Goal: Information Seeking & Learning: Learn about a topic

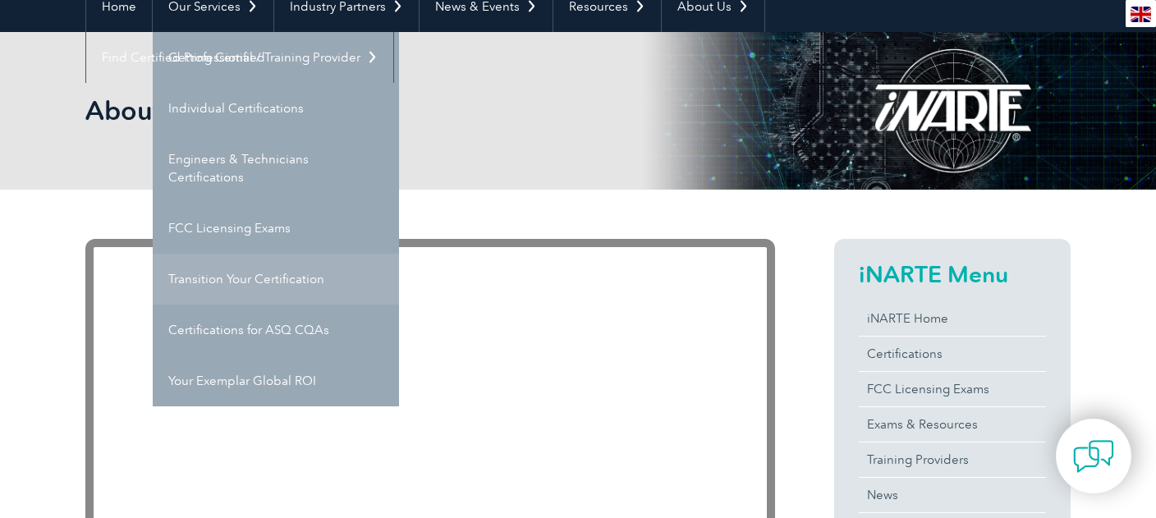
scroll to position [86, 0]
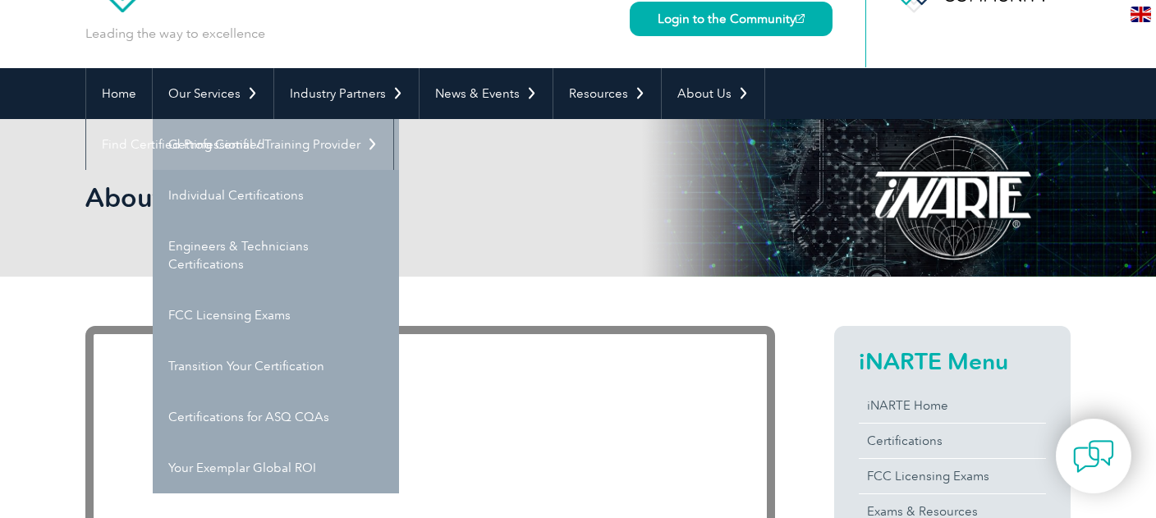
click at [241, 149] on link "Getting Certified" at bounding box center [276, 144] width 246 height 51
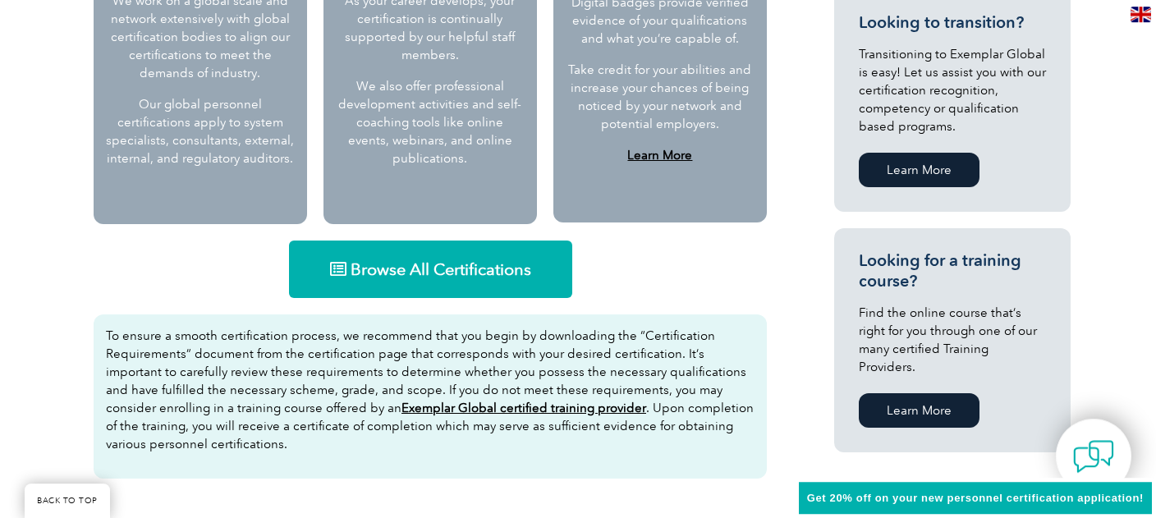
scroll to position [954, 0]
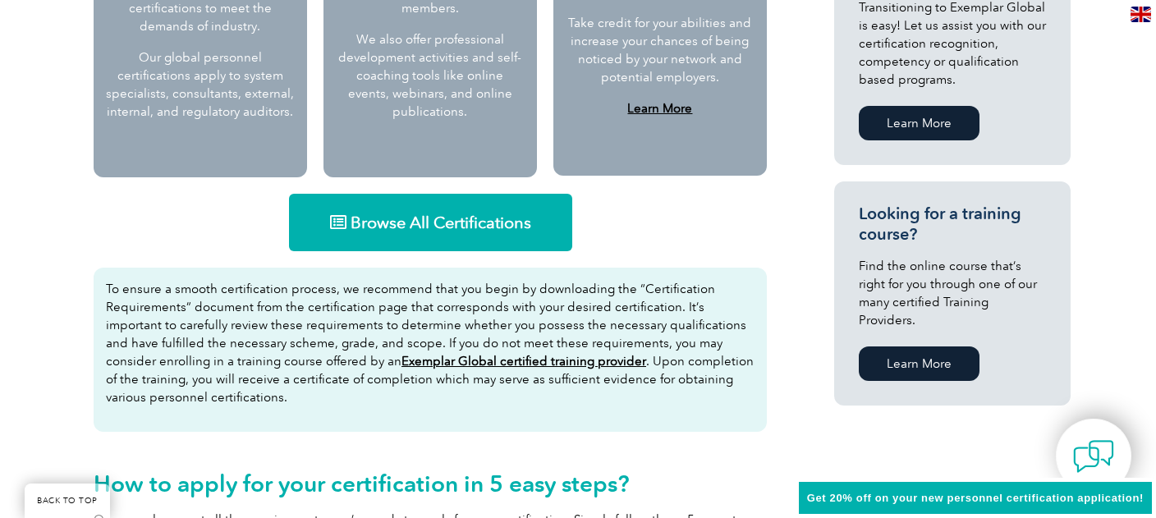
click at [422, 236] on link "Browse All Certifications" at bounding box center [430, 222] width 283 height 57
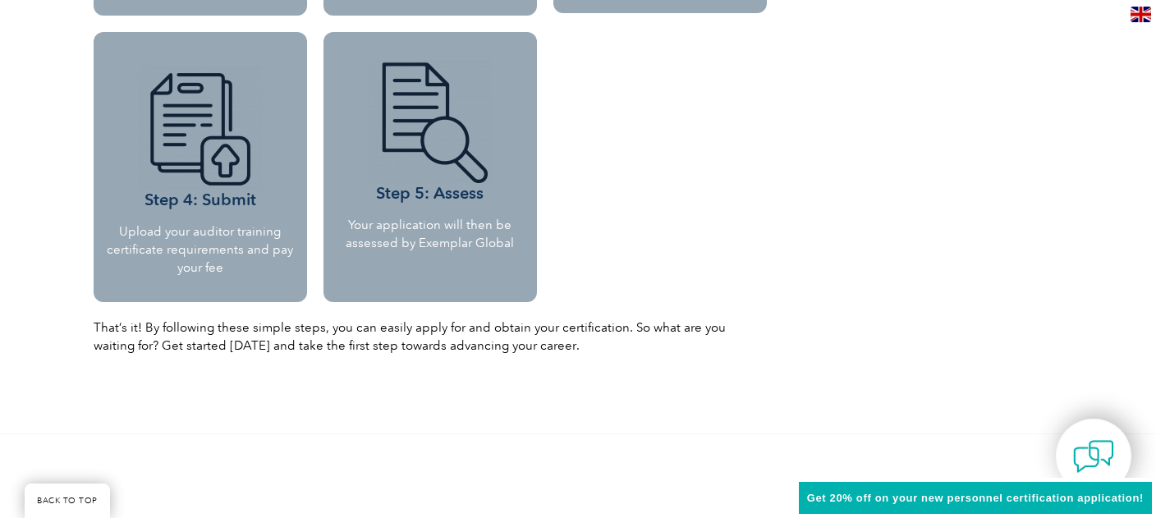
scroll to position [1821, 0]
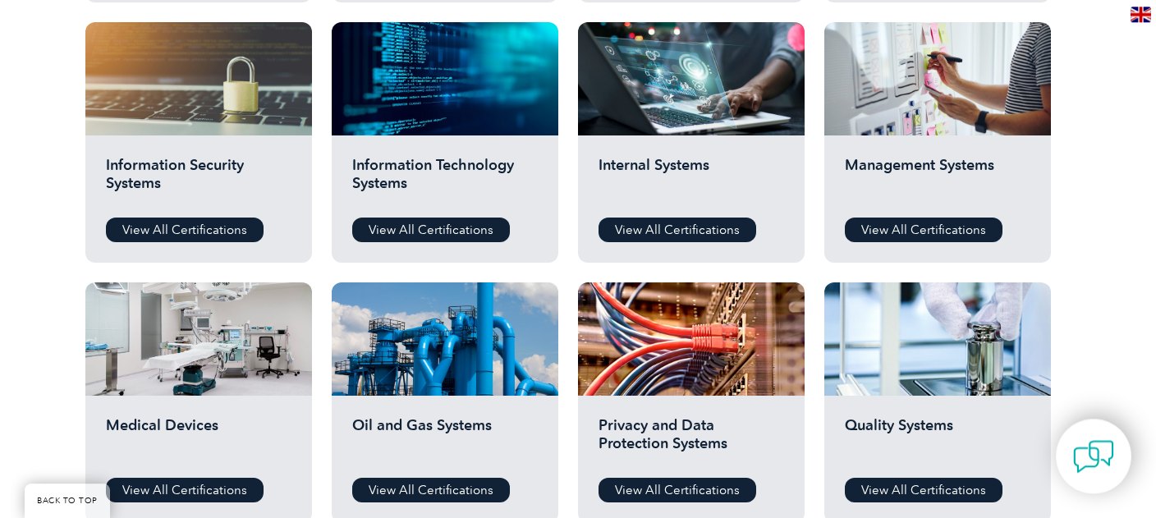
scroll to position [867, 0]
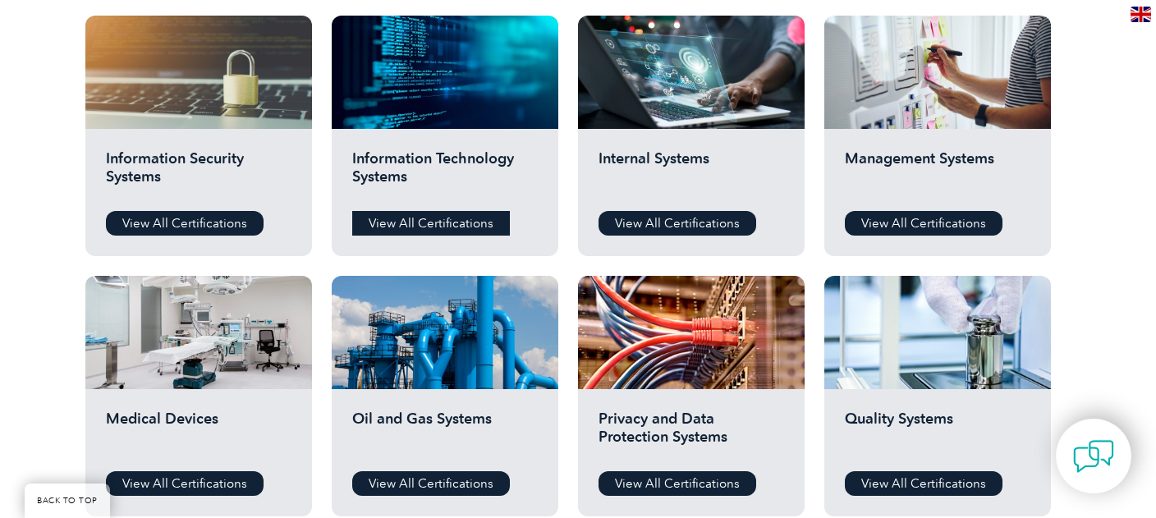
click at [407, 221] on link "View All Certifications" at bounding box center [431, 223] width 158 height 25
click at [636, 211] on link "View All Certifications" at bounding box center [678, 223] width 158 height 25
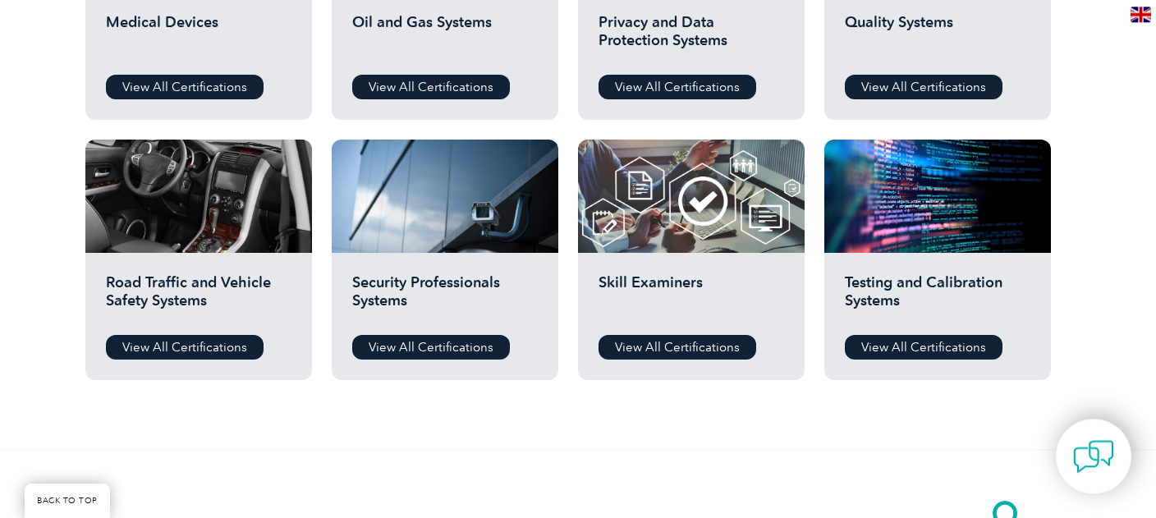
scroll to position [1301, 0]
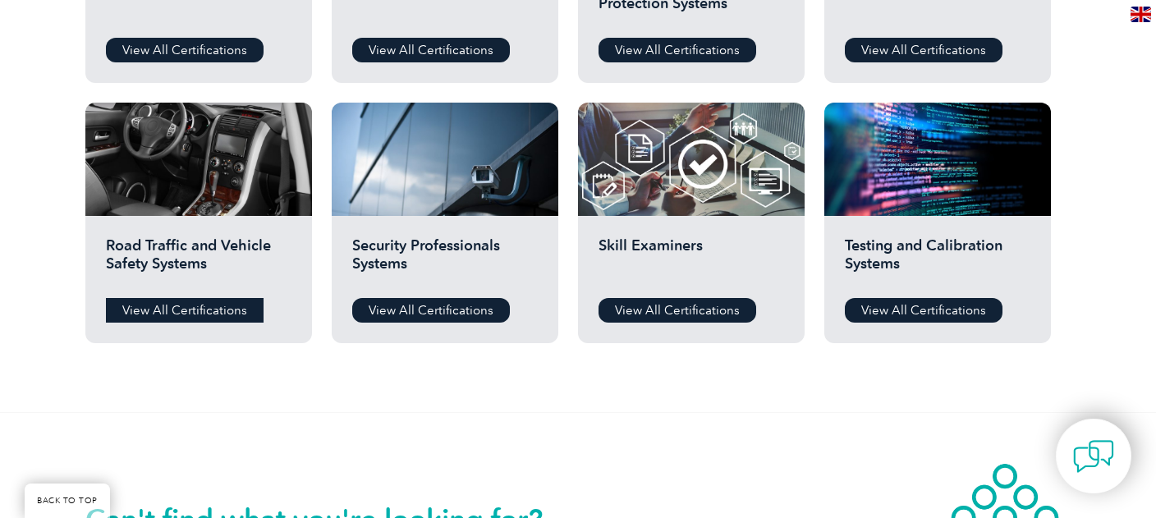
click at [233, 311] on link "View All Certifications" at bounding box center [185, 310] width 158 height 25
click at [461, 317] on link "View All Certifications" at bounding box center [431, 310] width 158 height 25
click at [647, 307] on link "View All Certifications" at bounding box center [678, 310] width 158 height 25
click at [905, 297] on div "Testing and Calibration Systems View All Certifications" at bounding box center [938, 279] width 227 height 127
click at [904, 301] on link "View All Certifications" at bounding box center [924, 310] width 158 height 25
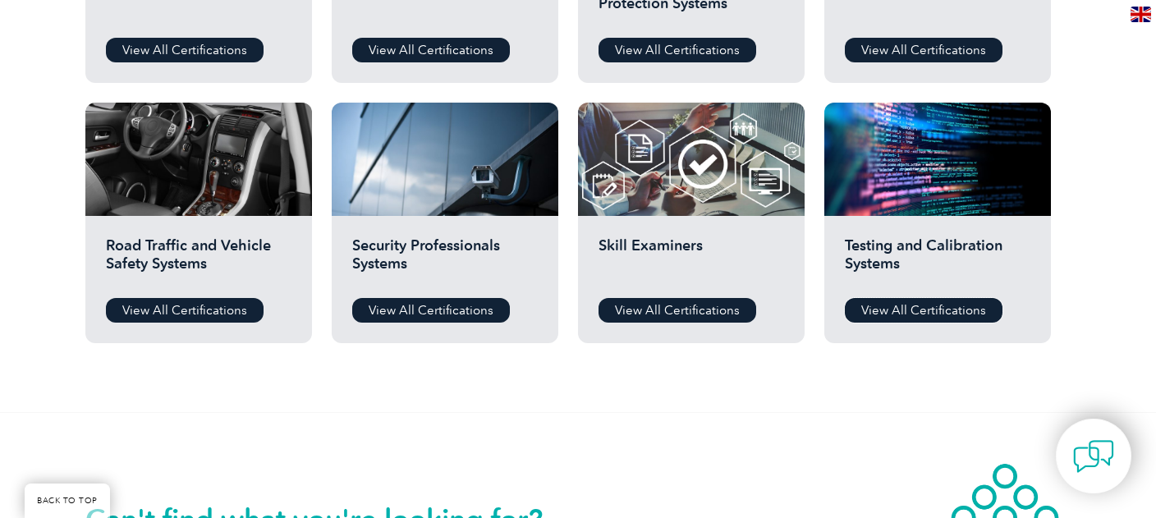
scroll to position [867, 0]
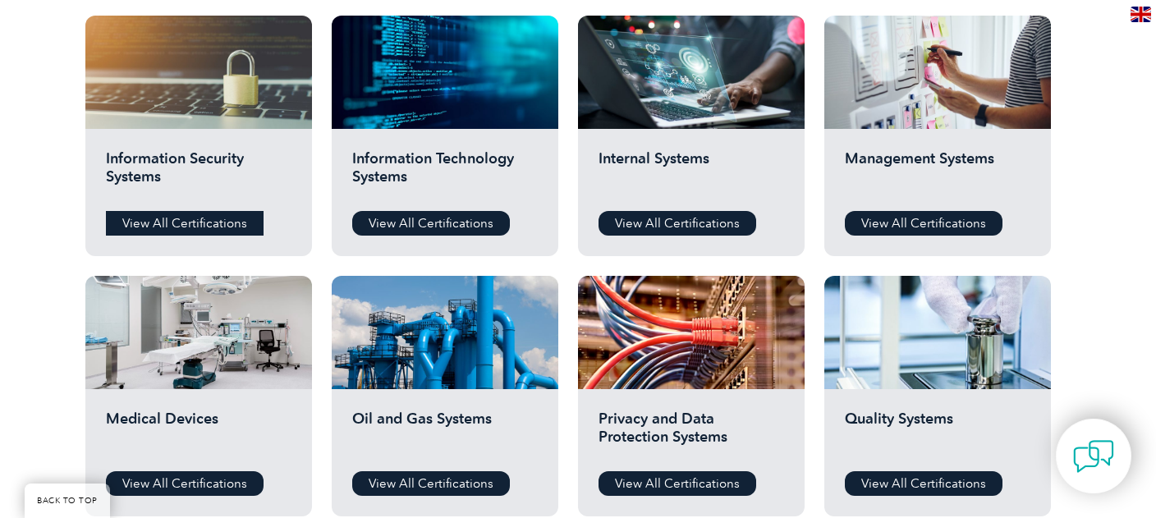
click at [183, 222] on link "View All Certifications" at bounding box center [185, 223] width 158 height 25
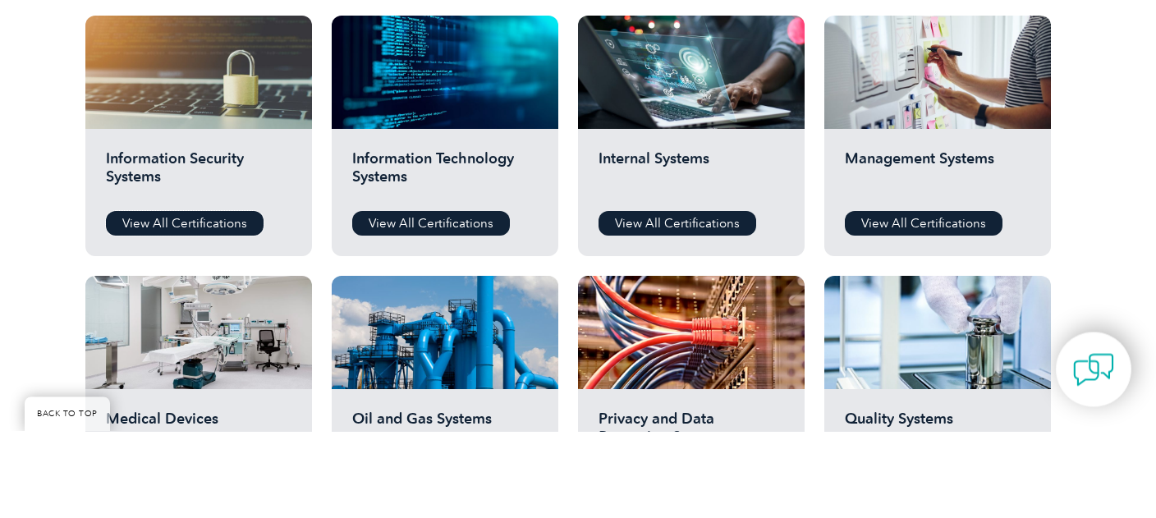
scroll to position [434, 0]
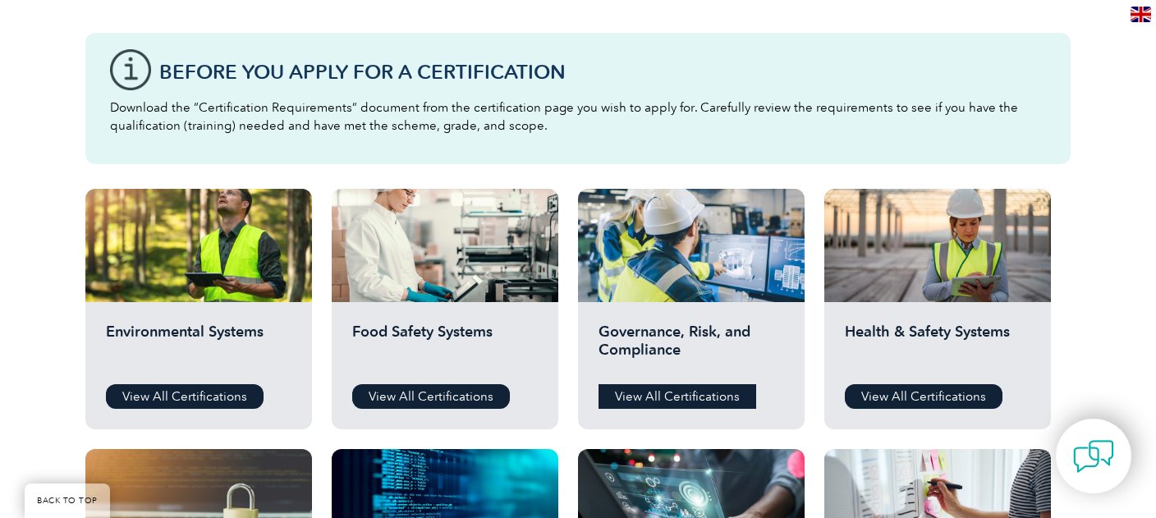
click at [678, 399] on link "View All Certifications" at bounding box center [678, 396] width 158 height 25
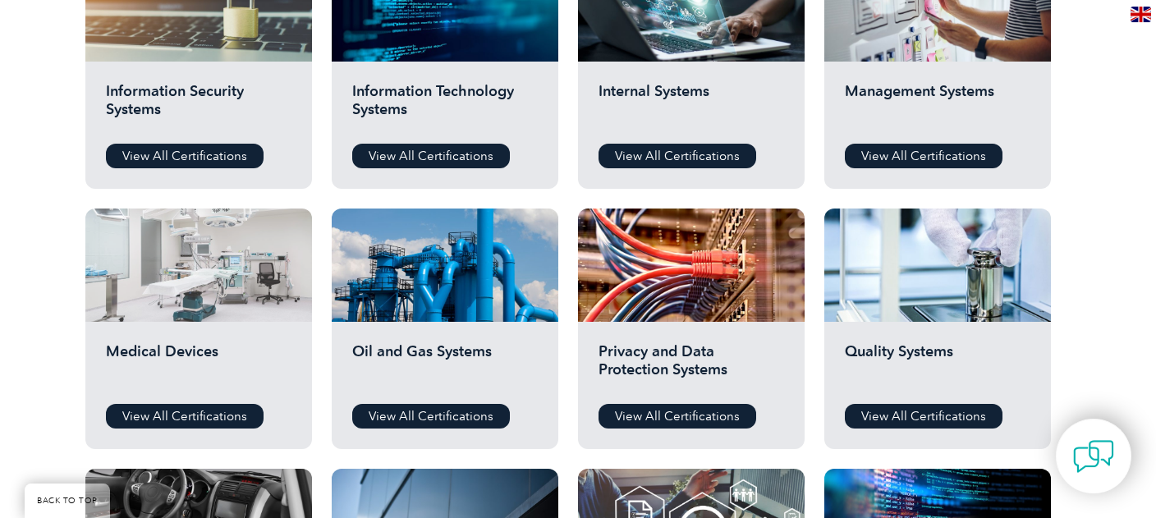
scroll to position [867, 0]
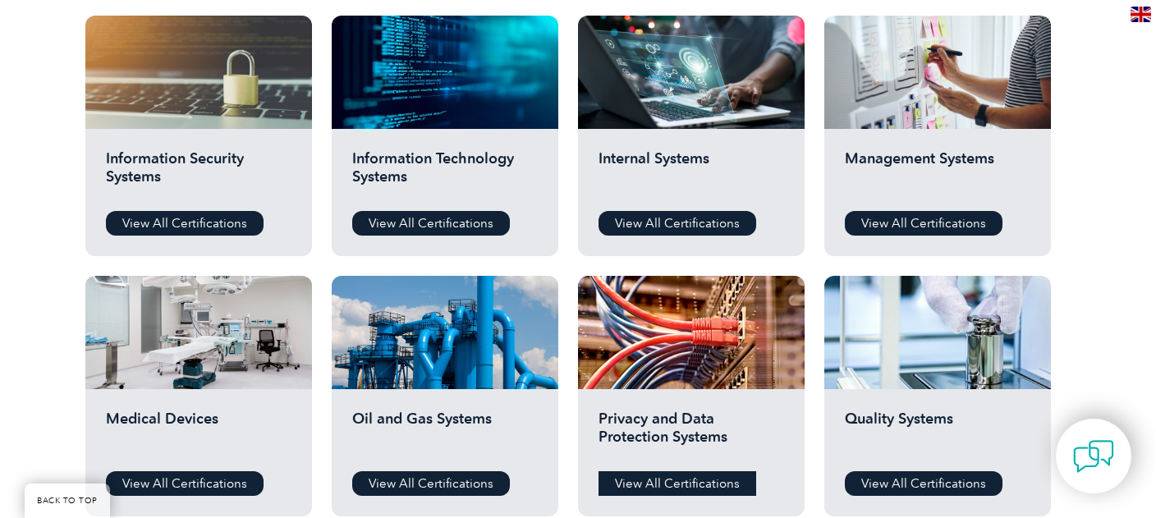
click at [670, 482] on link "View All Certifications" at bounding box center [678, 483] width 158 height 25
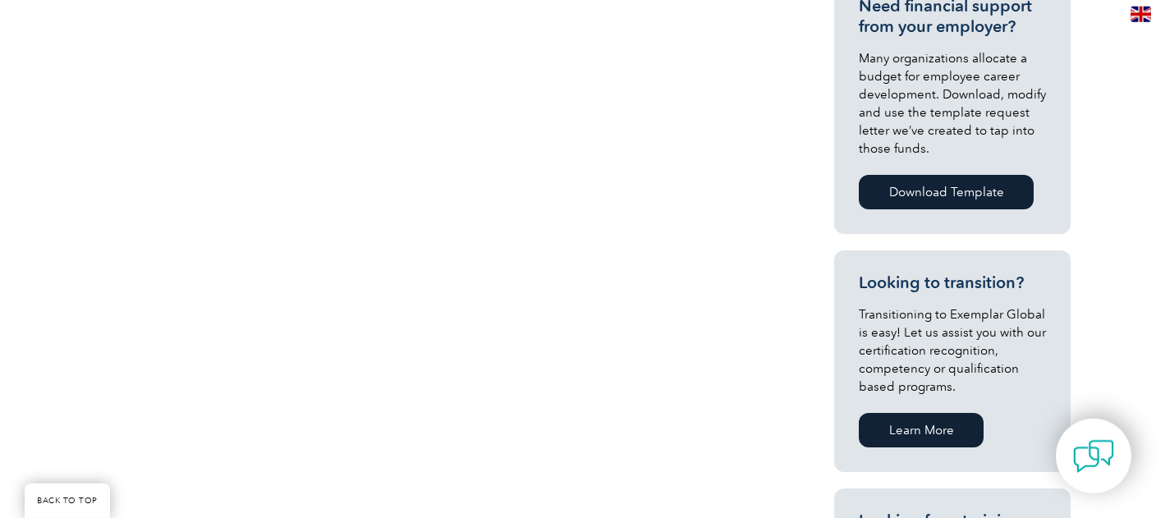
scroll to position [260, 0]
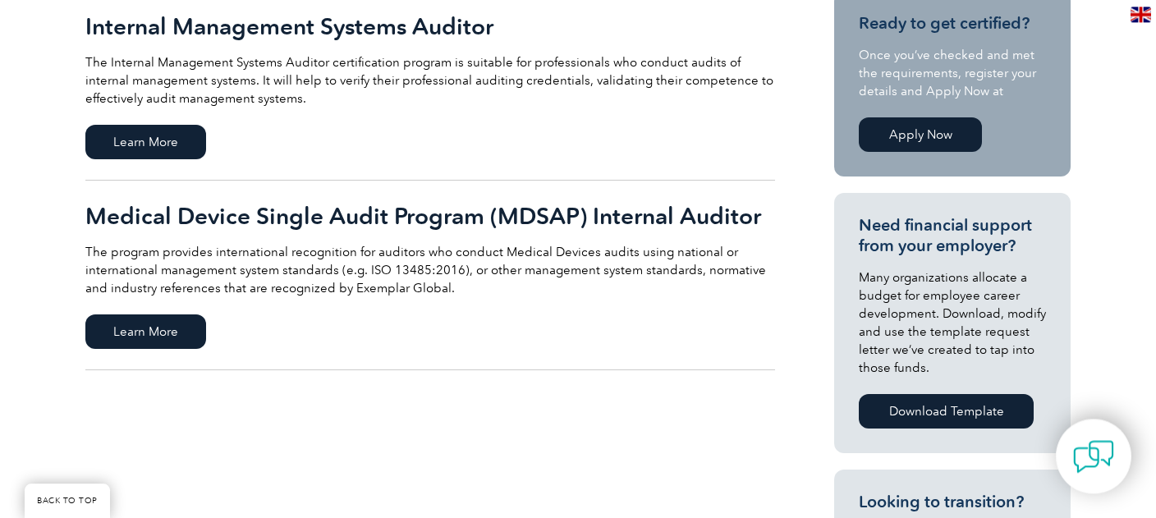
scroll to position [520, 0]
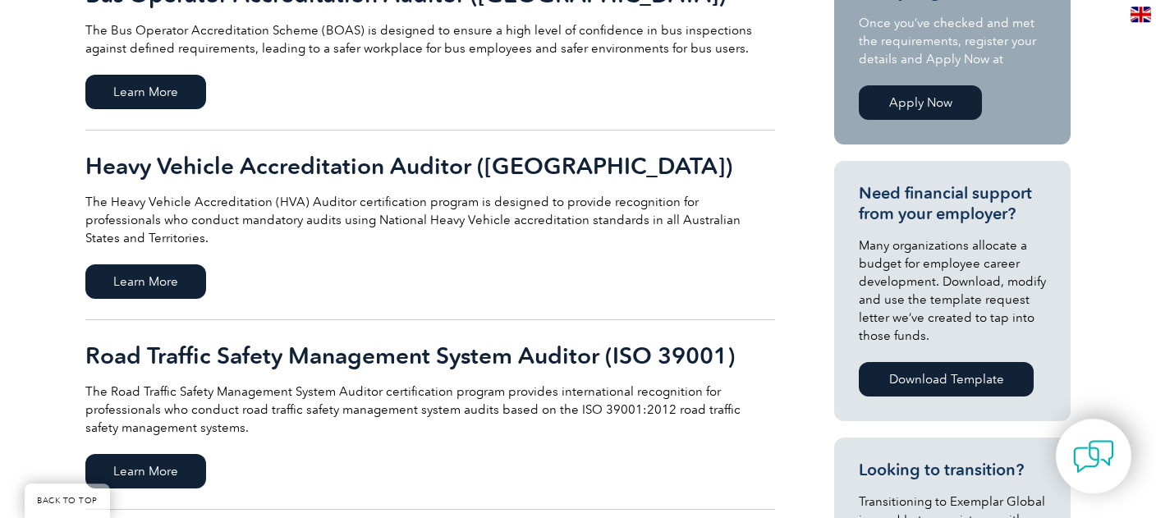
scroll to position [607, 0]
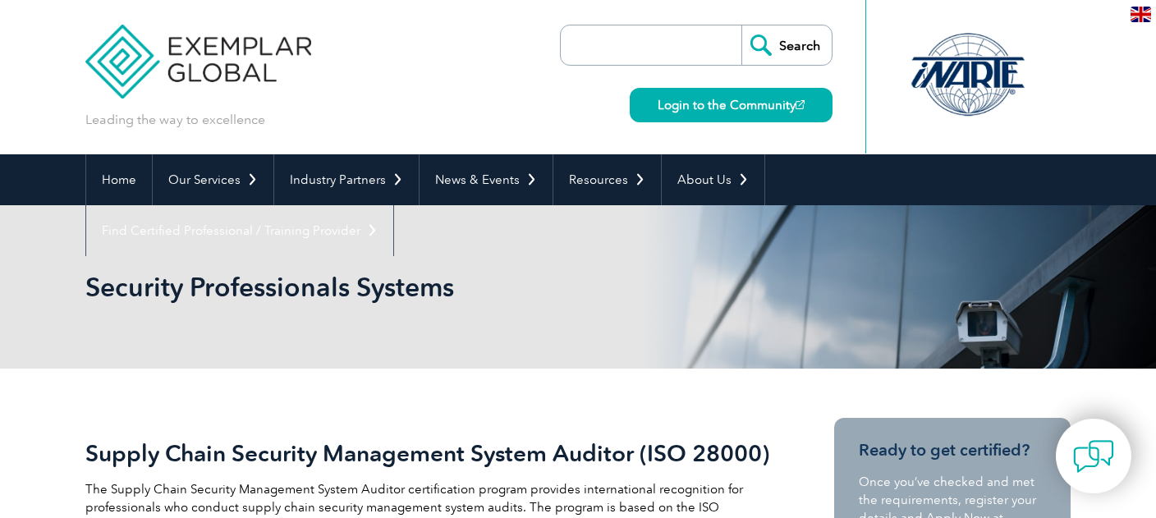
scroll to position [347, 0]
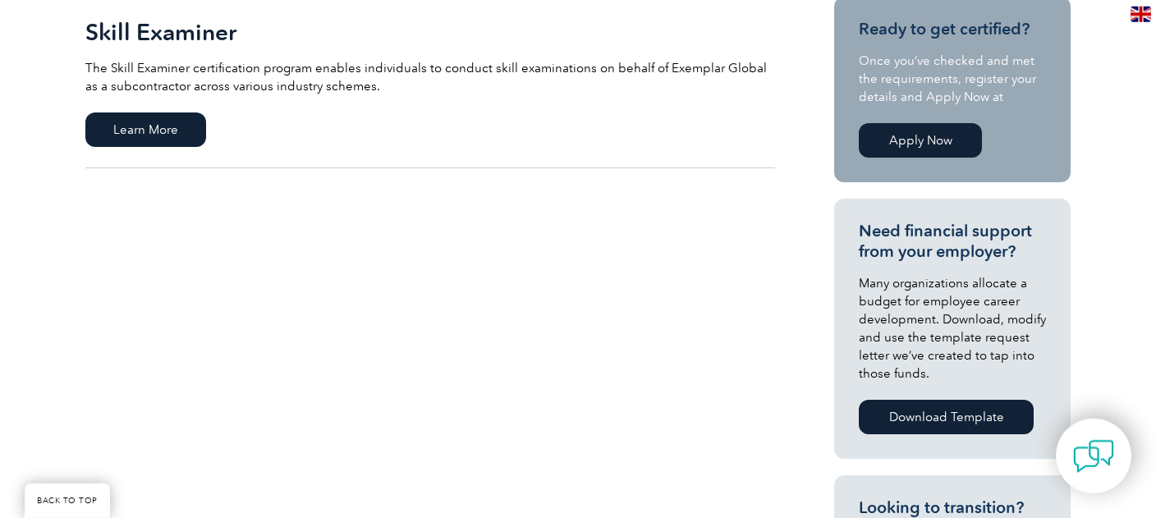
scroll to position [434, 0]
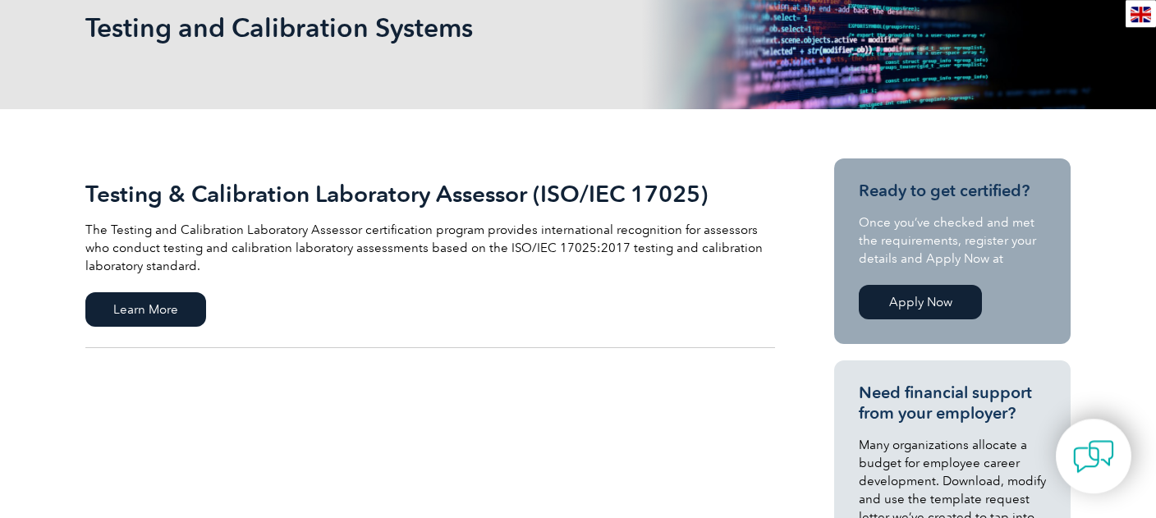
scroll to position [260, 0]
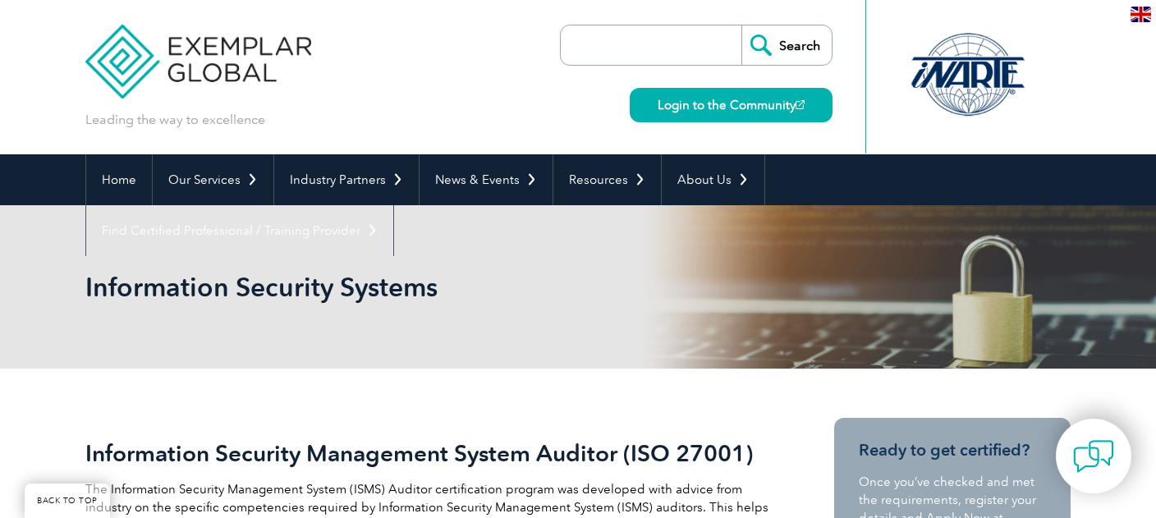
scroll to position [347, 0]
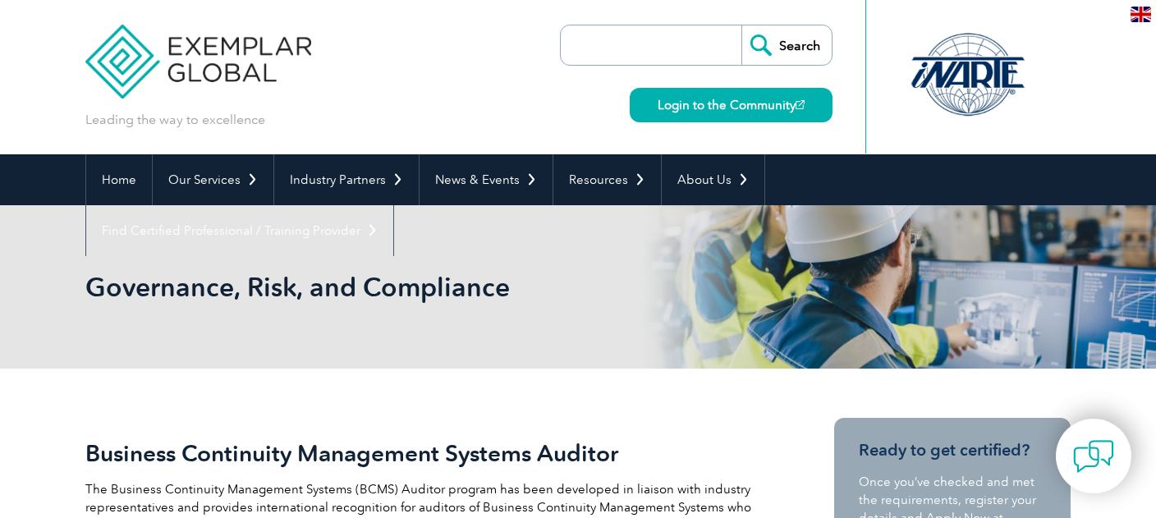
scroll to position [347, 0]
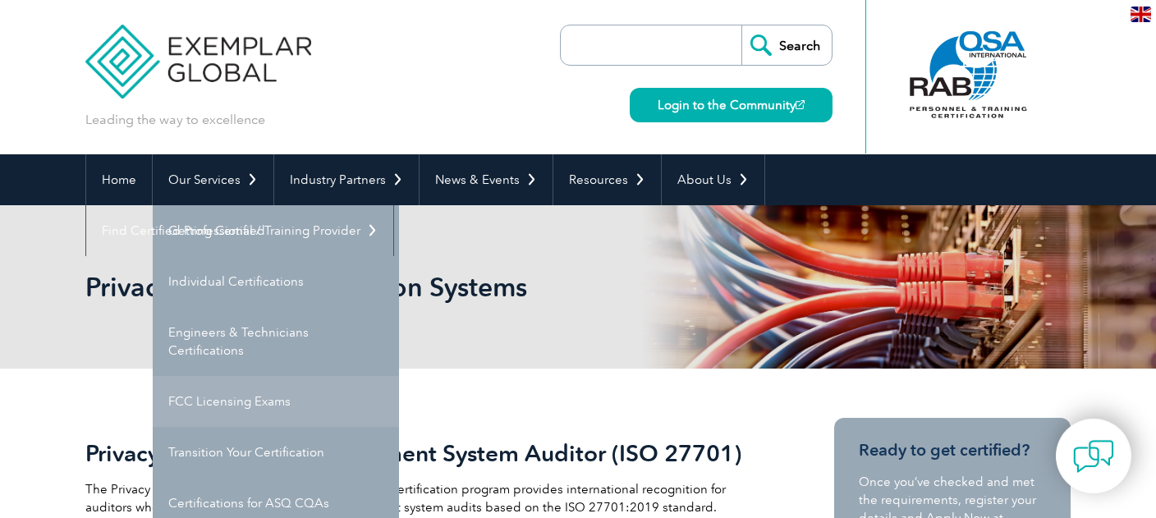
scroll to position [173, 0]
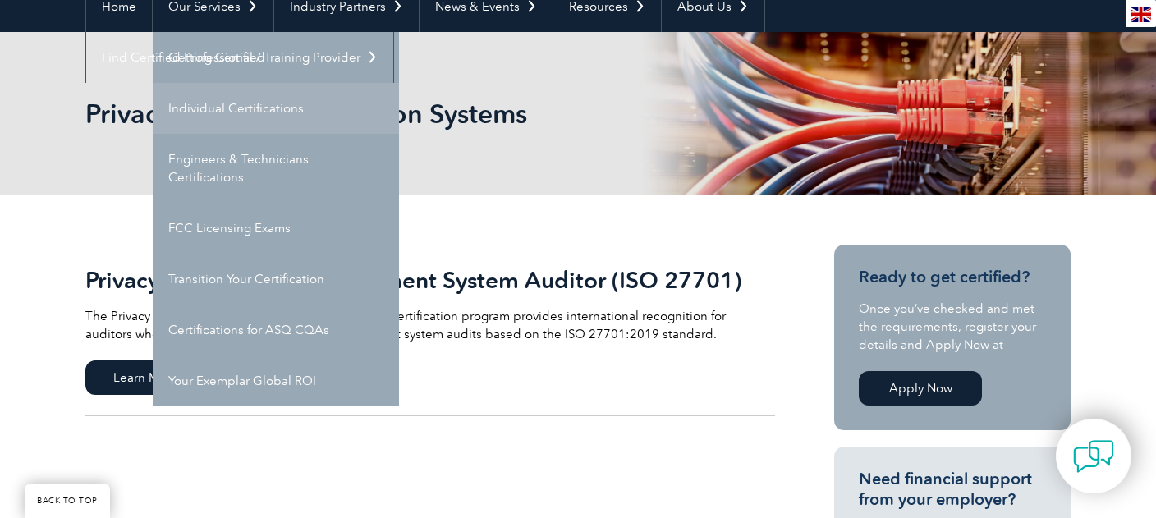
click at [243, 122] on link "Individual Certifications" at bounding box center [276, 108] width 246 height 51
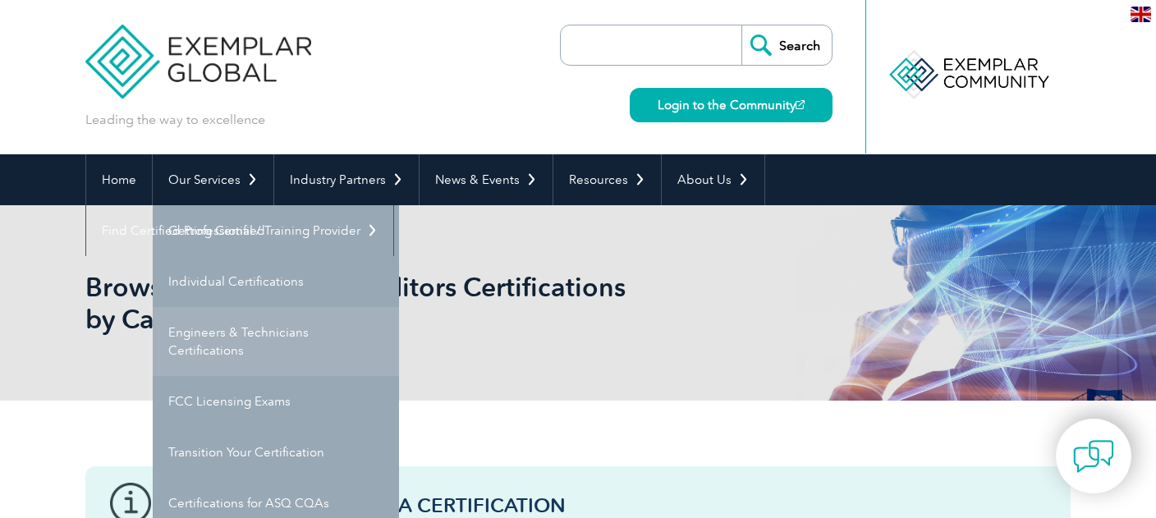
click at [241, 343] on link "Engineers & Technicians Certifications" at bounding box center [276, 341] width 246 height 69
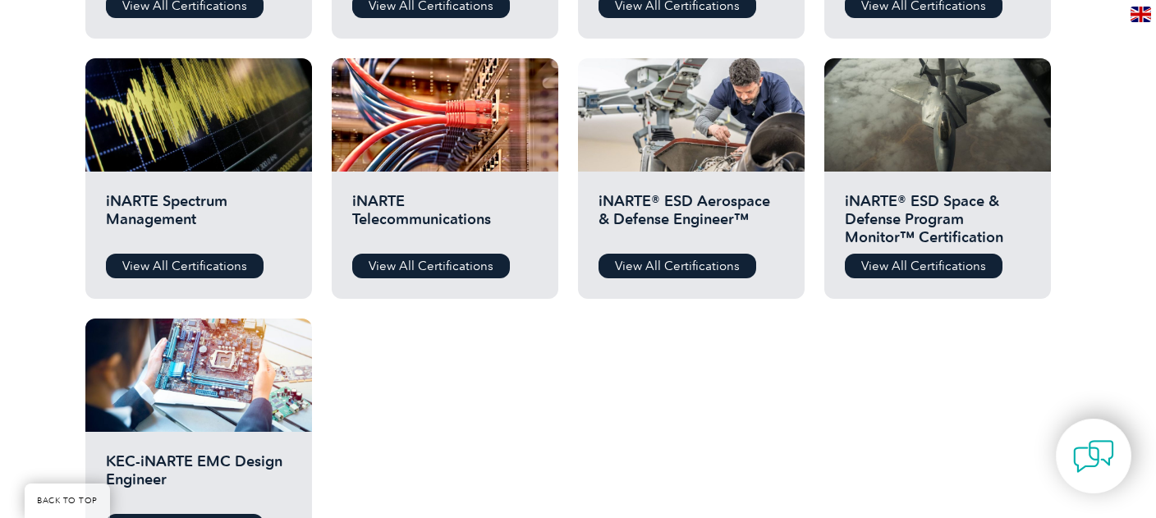
scroll to position [867, 0]
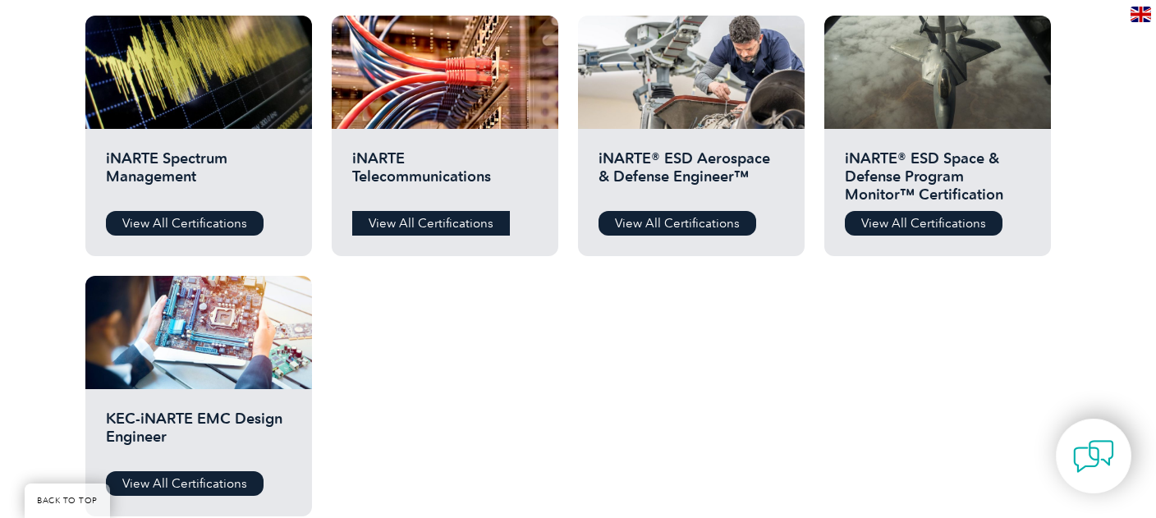
drag, startPoint x: 419, startPoint y: 205, endPoint x: 407, endPoint y: 225, distance: 22.8
click at [419, 205] on div "iNARTE Telecommunications View All Certifications" at bounding box center [445, 192] width 227 height 127
click at [407, 225] on link "View All Certifications" at bounding box center [431, 223] width 158 height 25
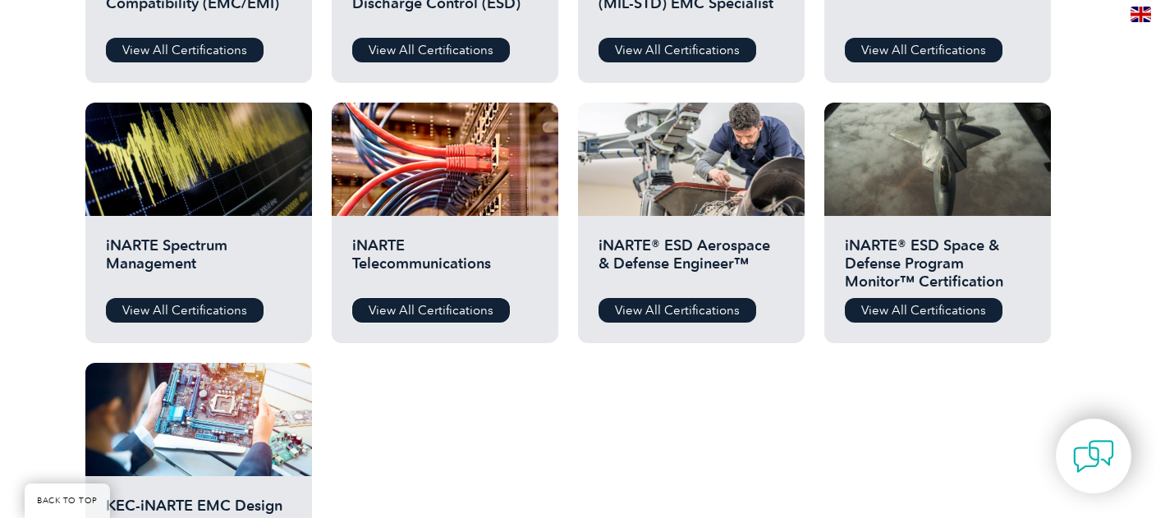
scroll to position [954, 0]
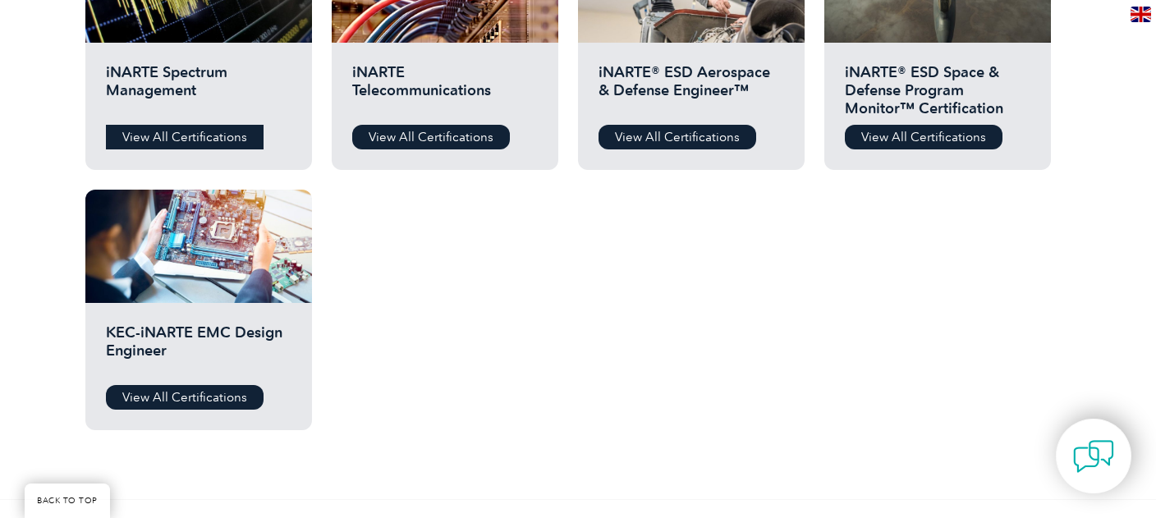
click at [176, 135] on link "View All Certifications" at bounding box center [185, 137] width 158 height 25
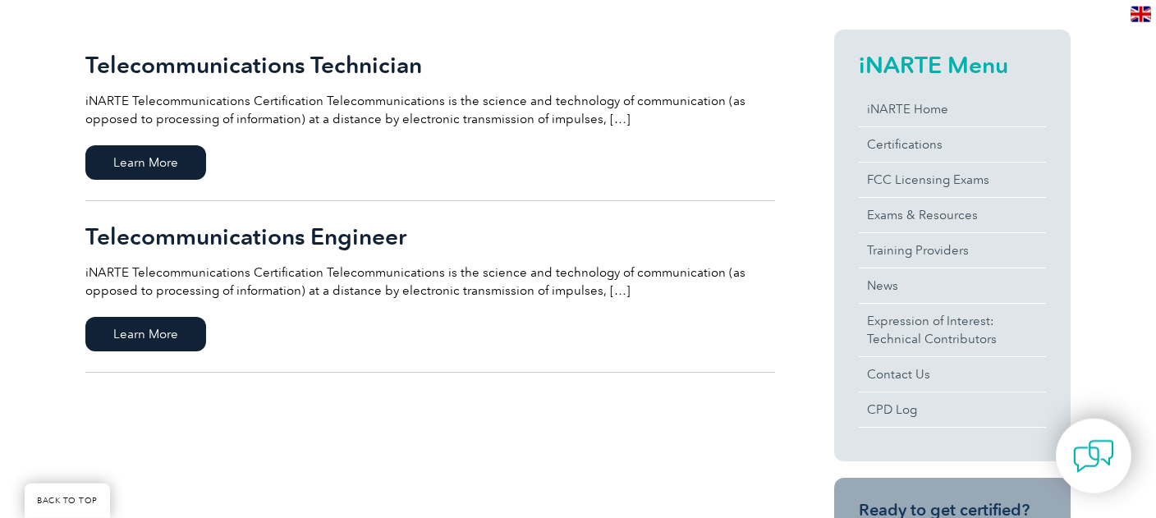
scroll to position [520, 0]
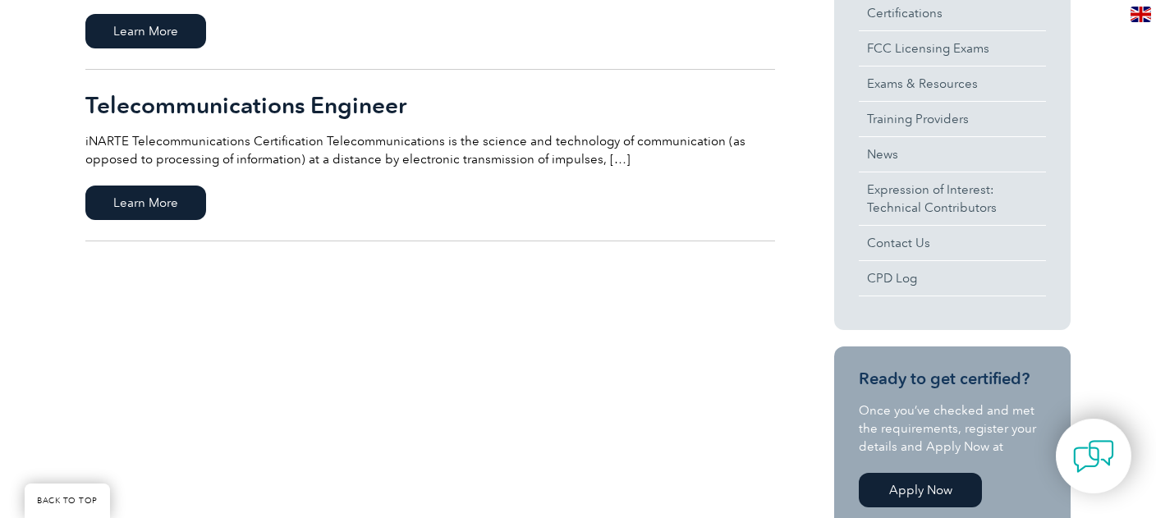
click at [260, 100] on h2 "Telecommunications Engineer" at bounding box center [430, 105] width 690 height 26
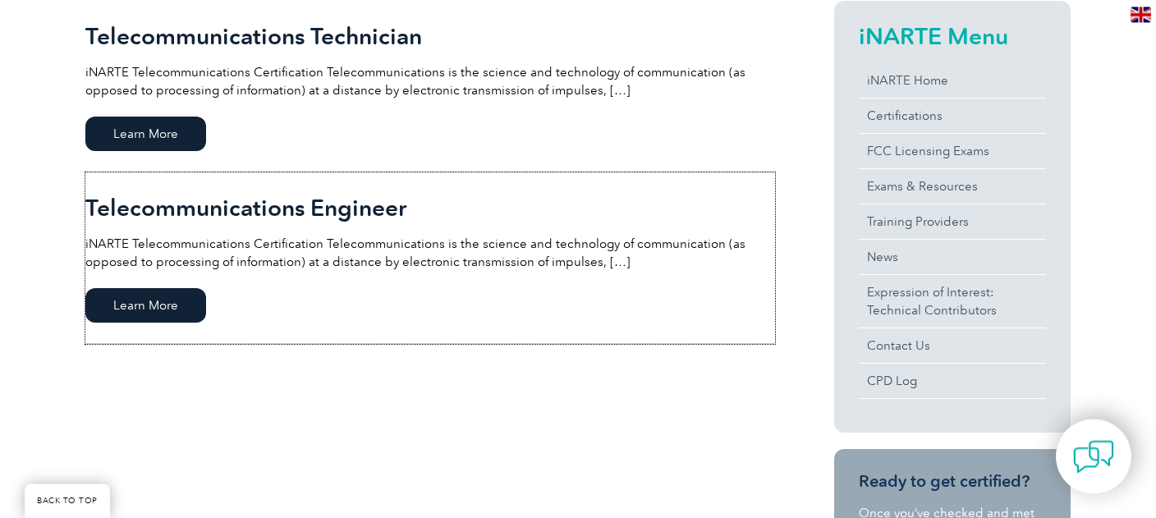
scroll to position [347, 0]
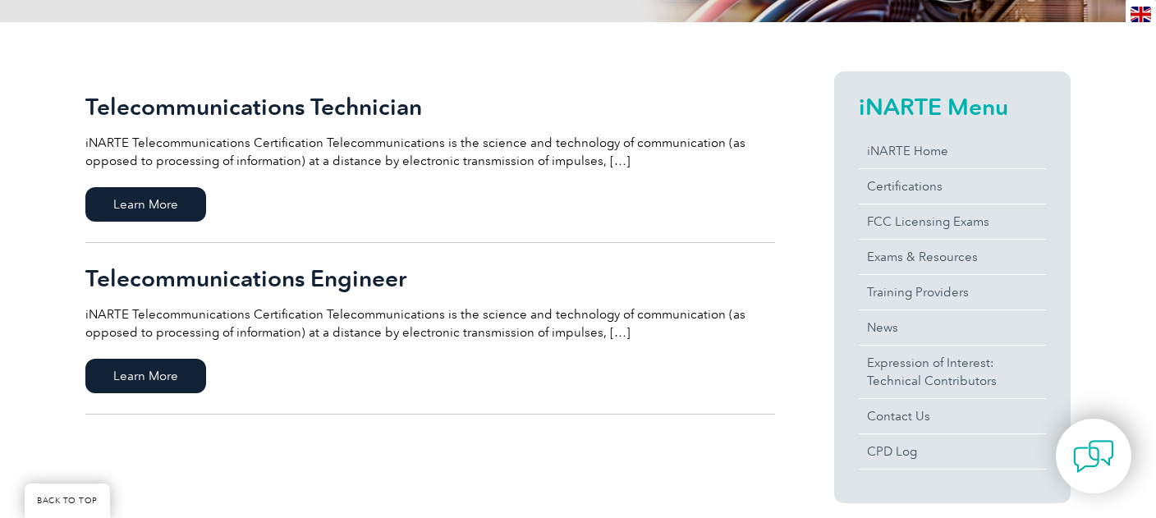
click at [299, 112] on h2 "Telecommunications Technician" at bounding box center [430, 107] width 690 height 26
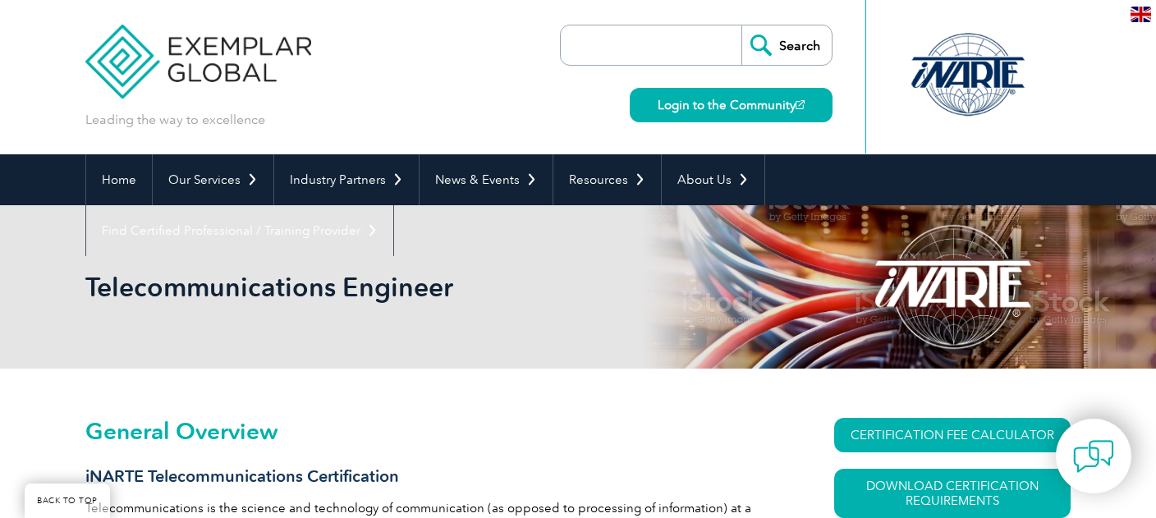
scroll to position [347, 0]
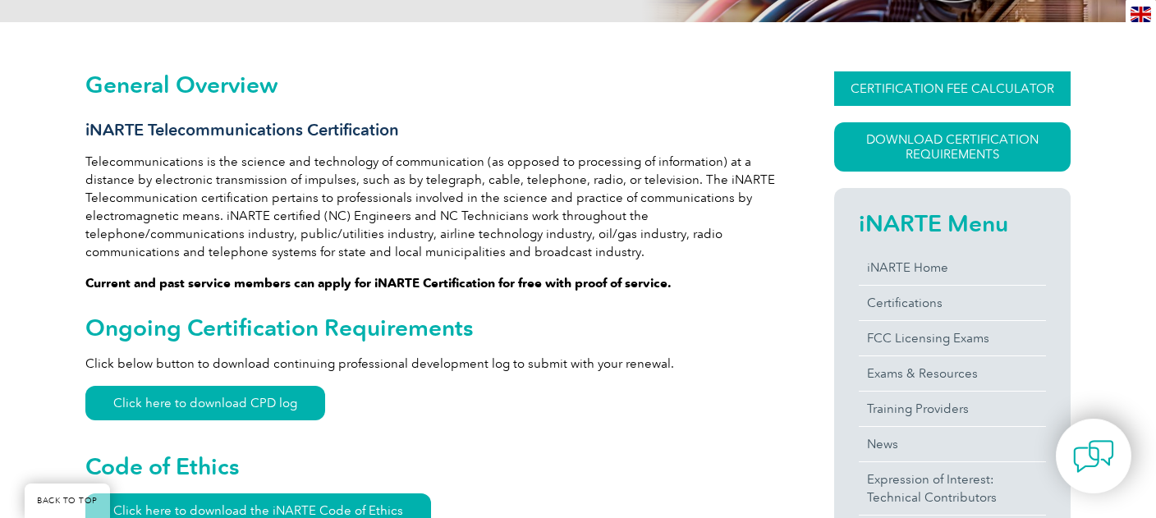
click at [978, 98] on link "CERTIFICATION FEE CALCULATOR" at bounding box center [952, 88] width 237 height 34
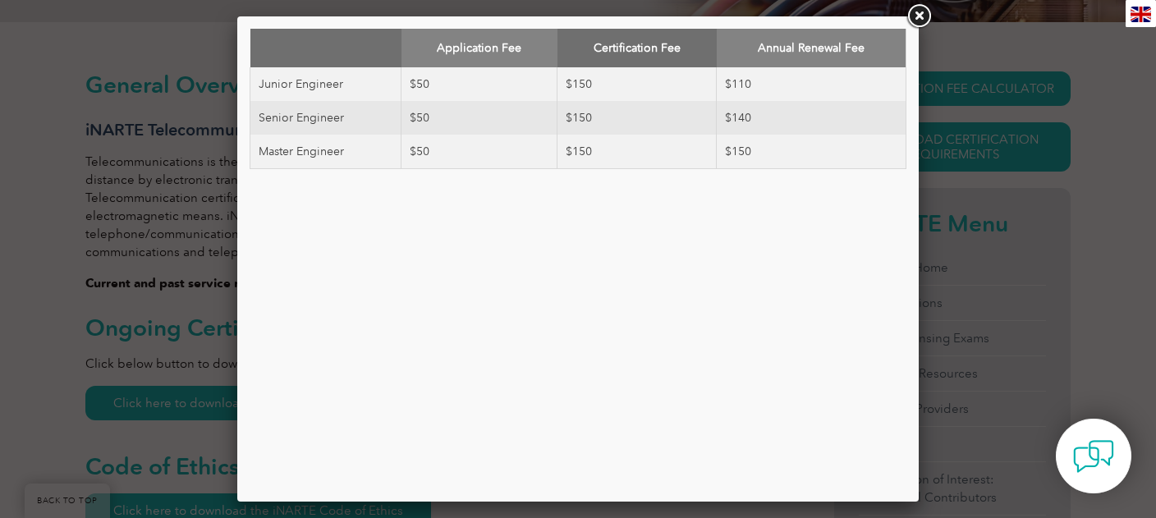
click at [920, 15] on link at bounding box center [919, 17] width 30 height 30
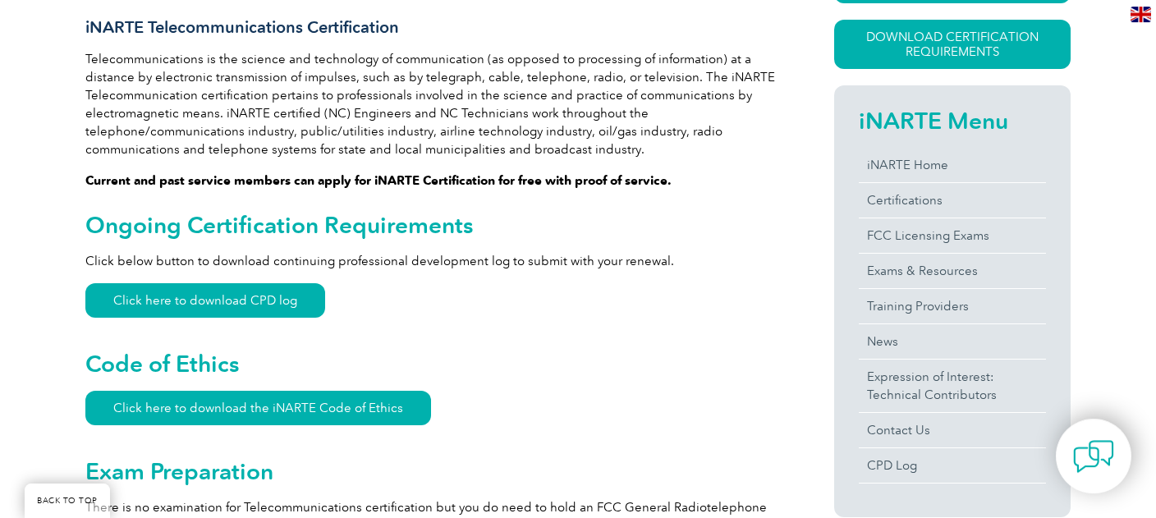
scroll to position [447, 0]
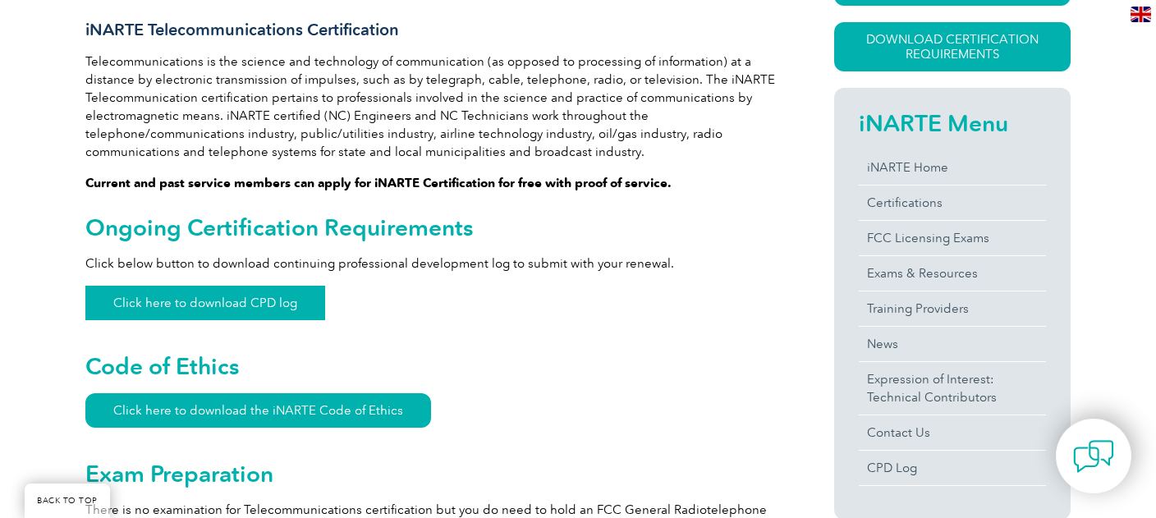
click at [250, 292] on link "Click here to download CPD log" at bounding box center [205, 303] width 240 height 34
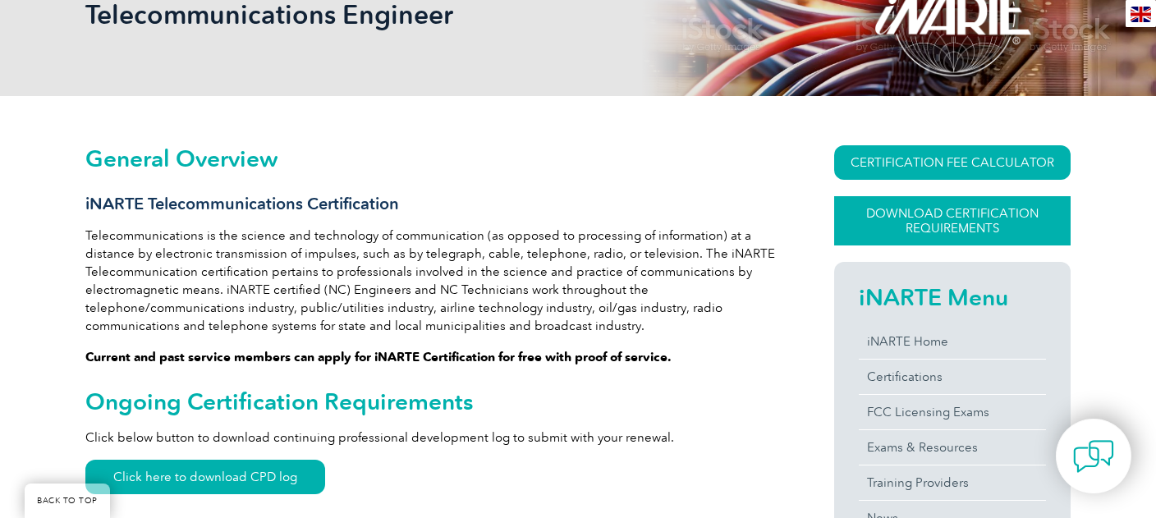
click at [974, 225] on link "Download Certification Requirements" at bounding box center [952, 220] width 237 height 49
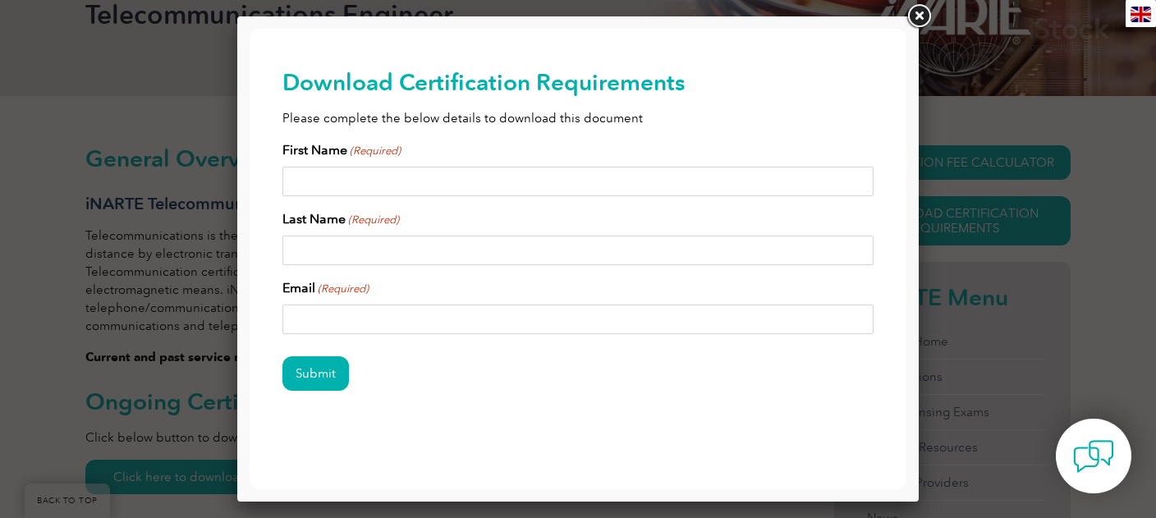
scroll to position [12, 0]
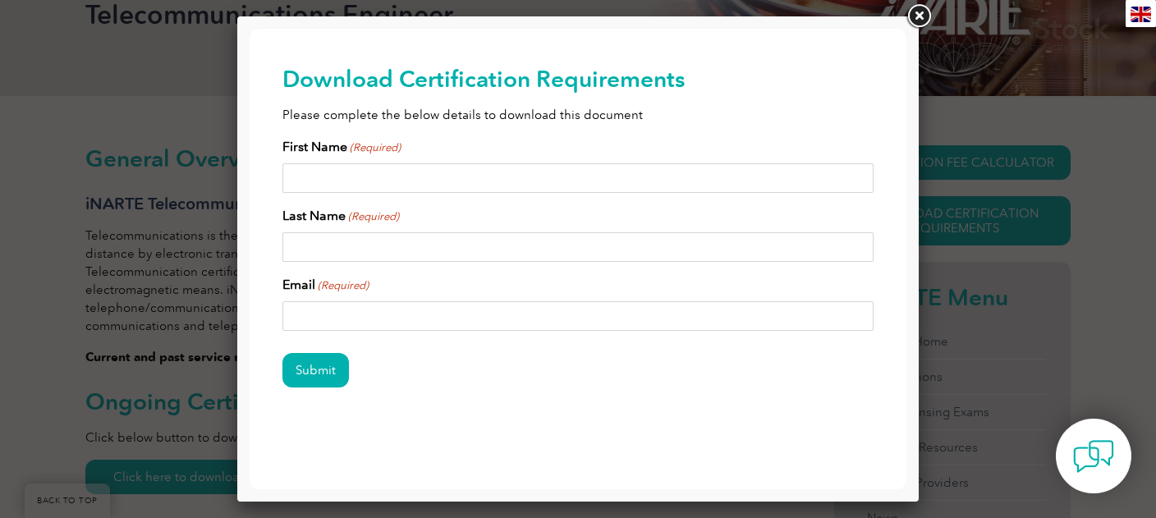
click at [918, 21] on link at bounding box center [919, 17] width 30 height 30
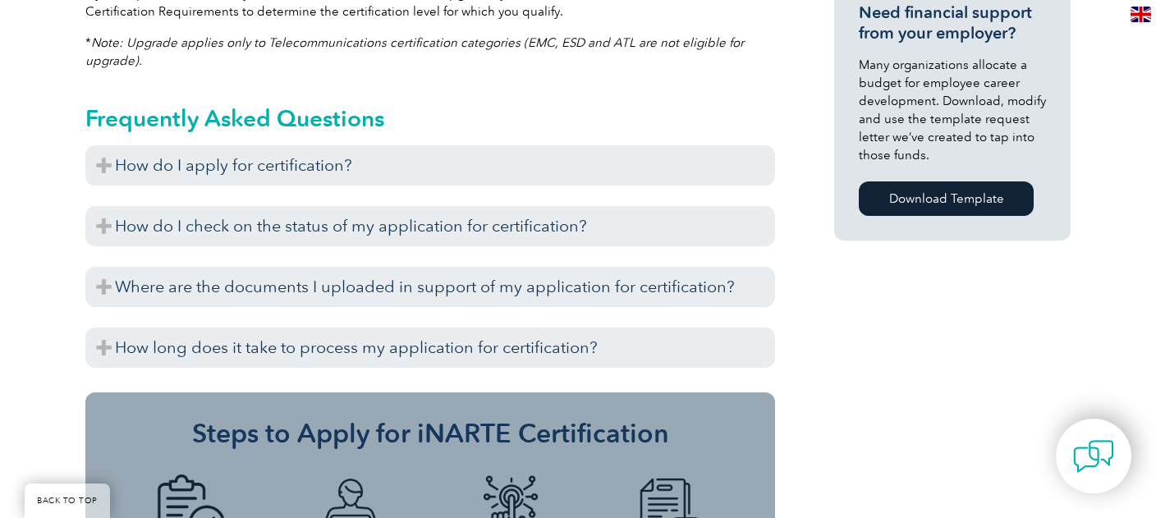
scroll to position [1227, 0]
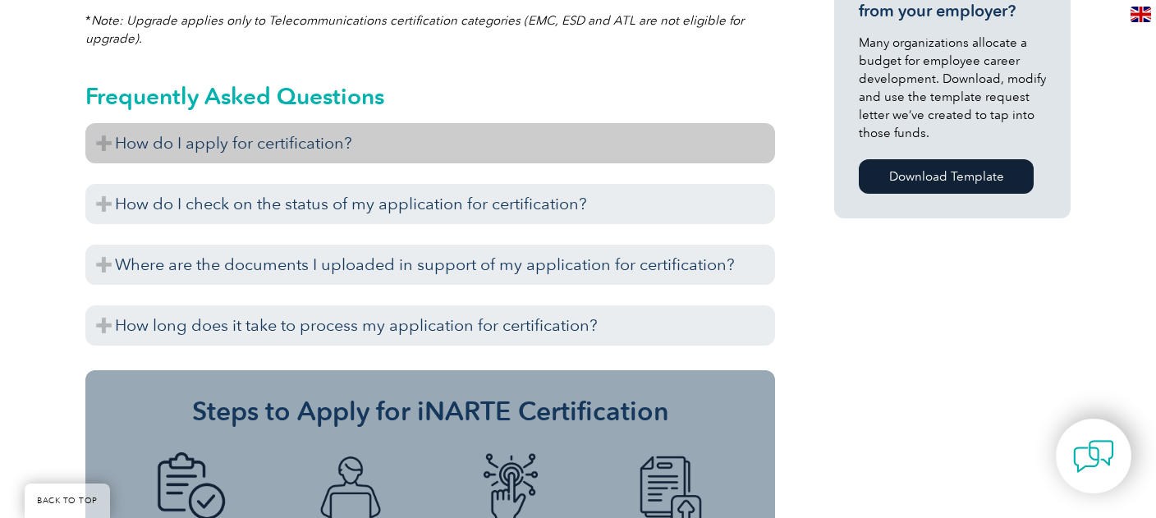
click at [311, 123] on h3 "How do I apply for certification?" at bounding box center [430, 143] width 690 height 40
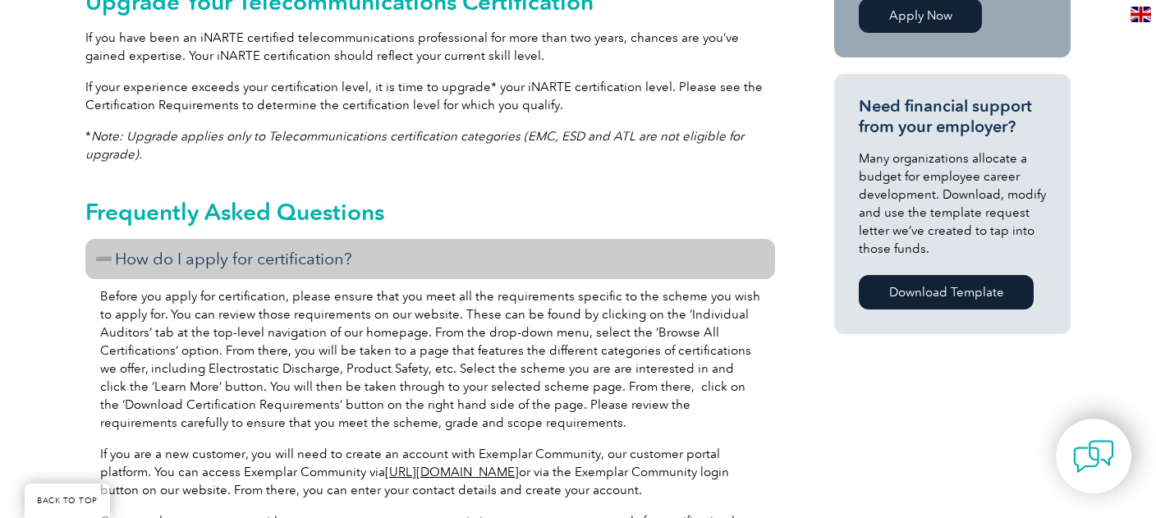
scroll to position [1054, 0]
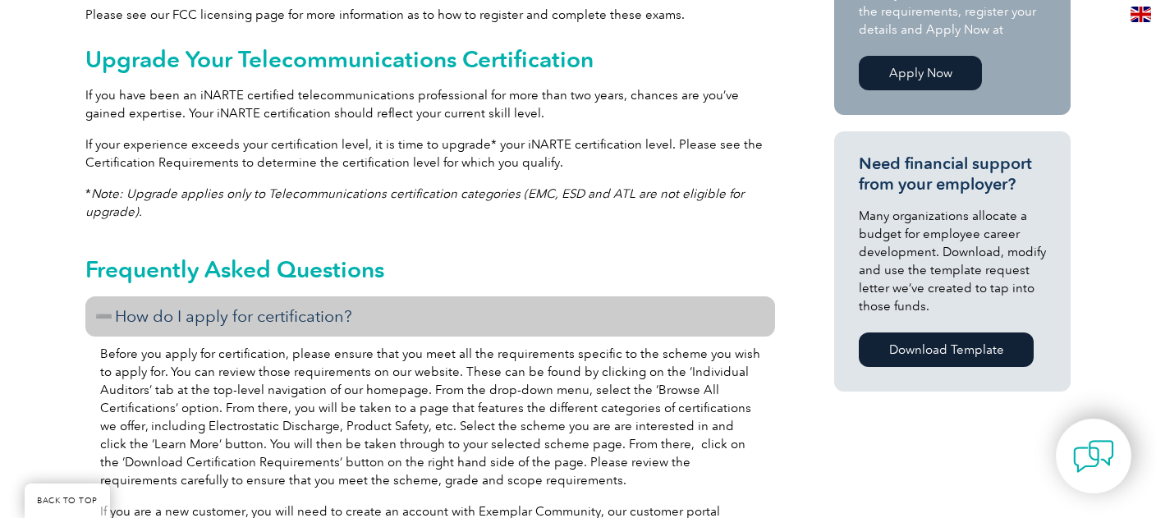
click at [383, 297] on h3 "How do I apply for certification?" at bounding box center [430, 317] width 690 height 40
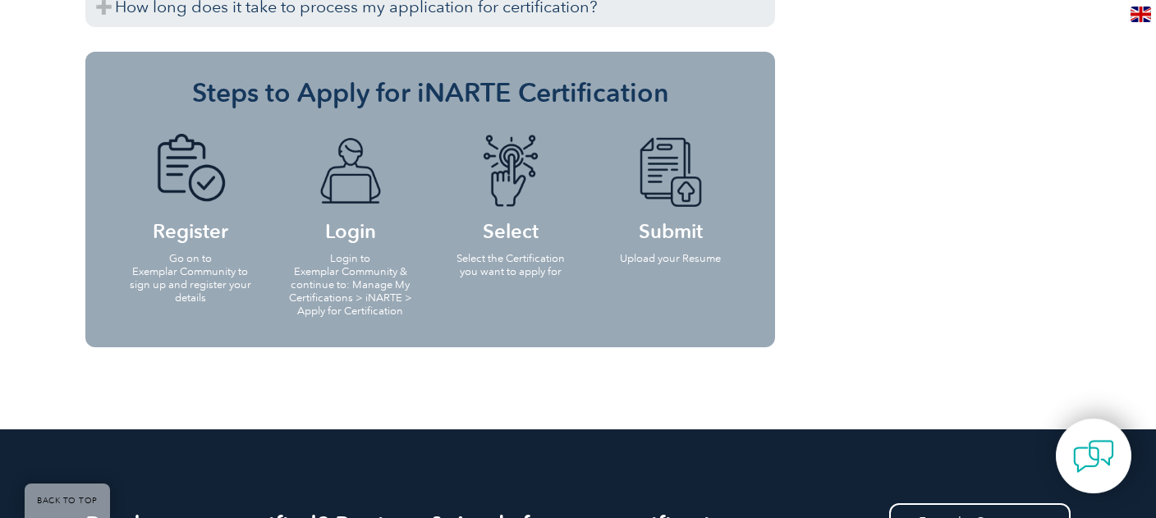
scroll to position [1574, 0]
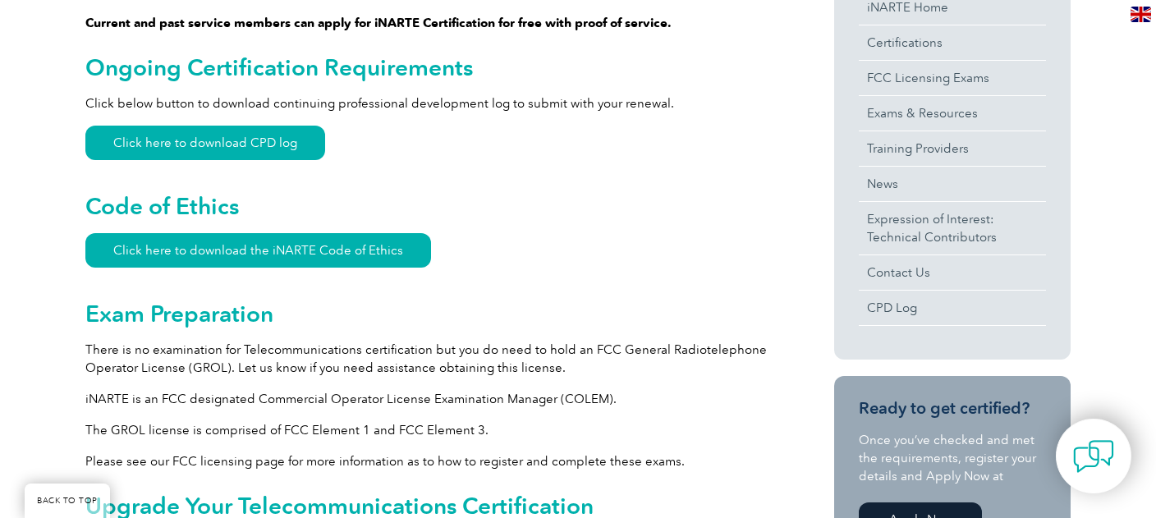
scroll to position [520, 0]
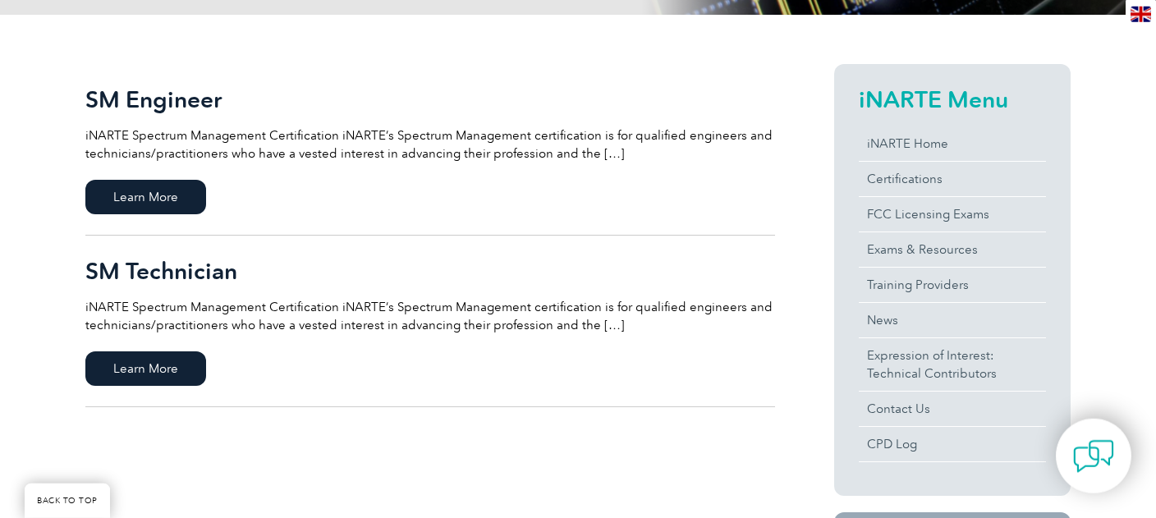
scroll to position [434, 0]
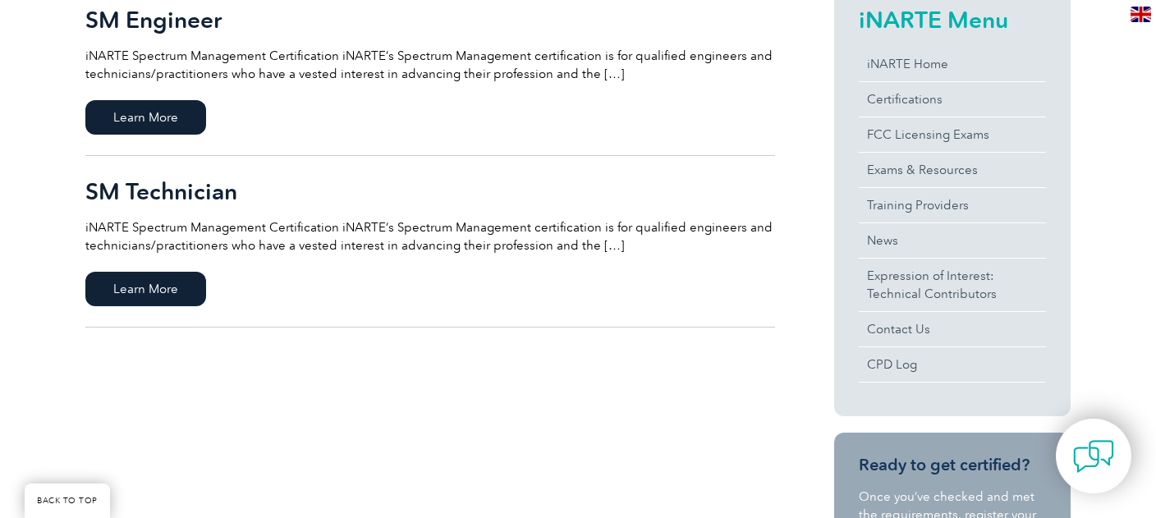
click at [179, 24] on h2 "SM Engineer" at bounding box center [430, 20] width 690 height 26
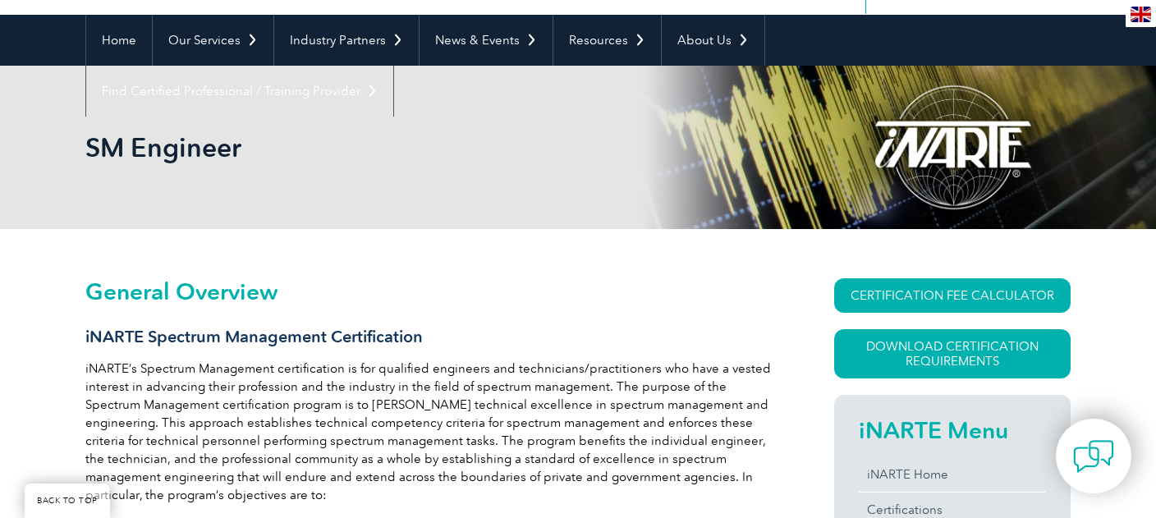
scroll to position [173, 0]
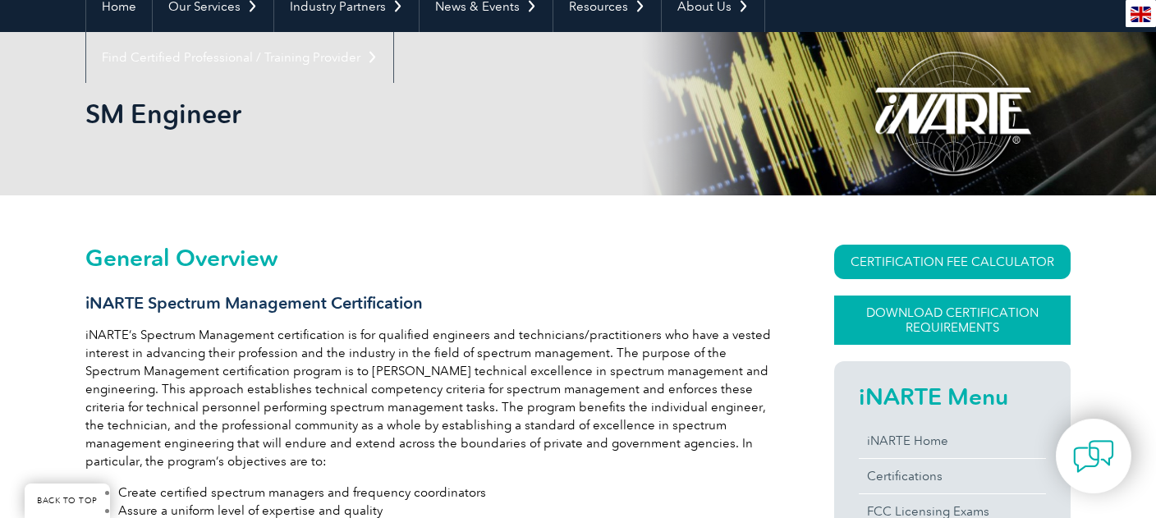
click at [974, 312] on link "Download Certification Requirements" at bounding box center [952, 320] width 237 height 49
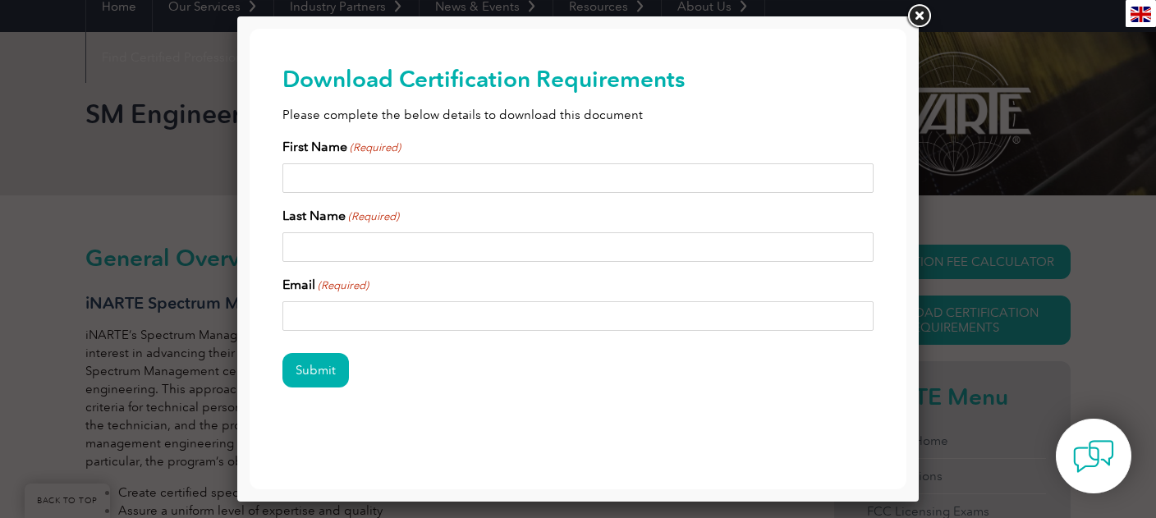
scroll to position [0, 0]
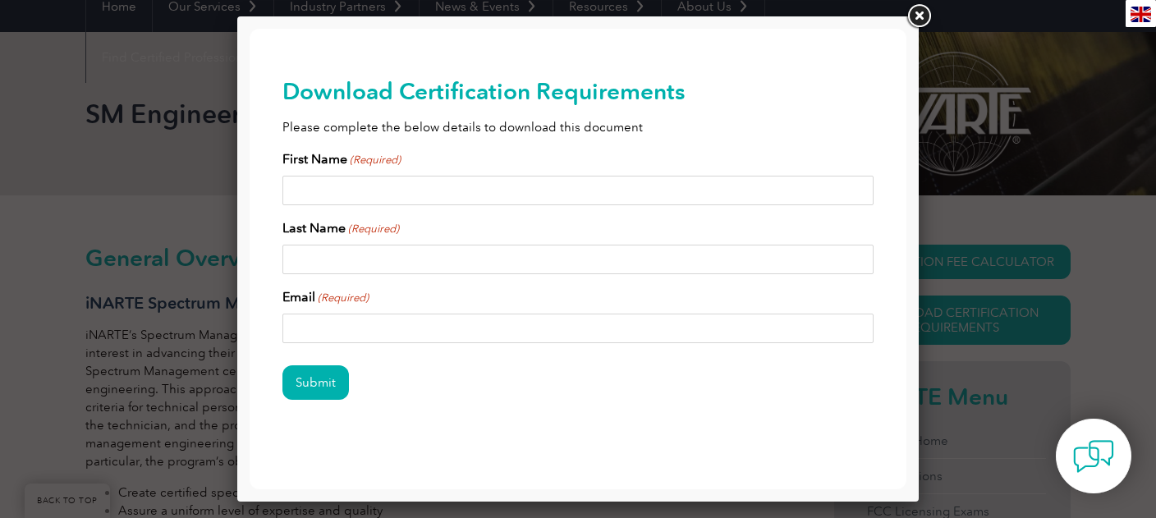
click at [912, 16] on link at bounding box center [919, 17] width 30 height 30
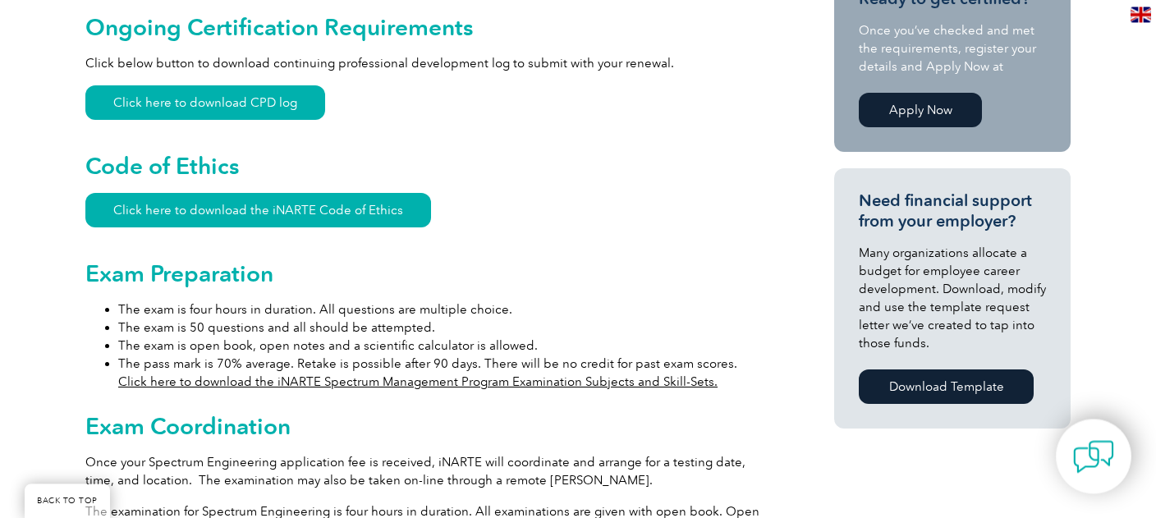
scroll to position [1041, 0]
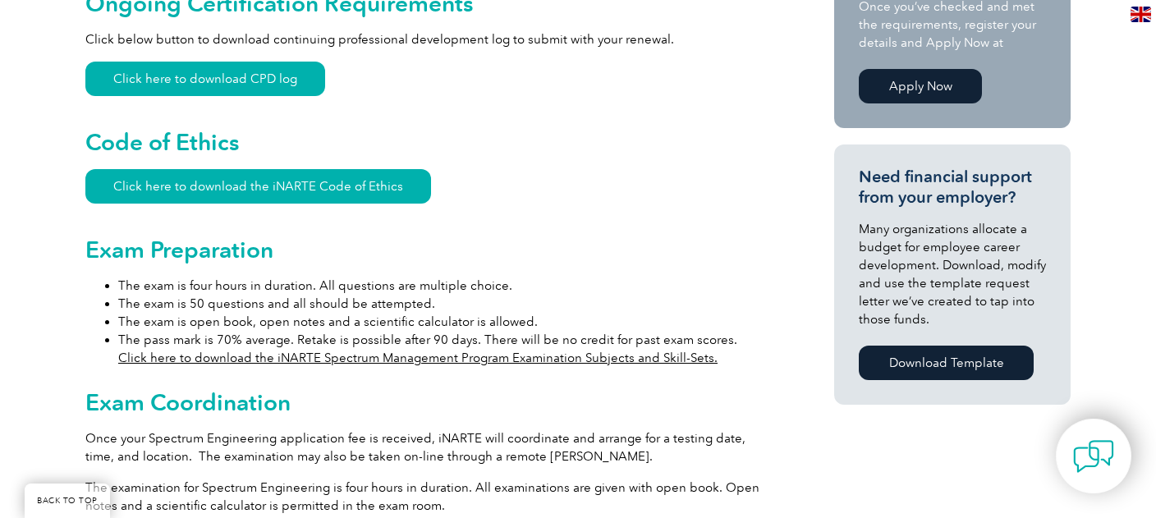
click at [260, 351] on link "Click here to download the iNARTE Spectrum Management Program Examination Subje…" at bounding box center [418, 358] width 600 height 15
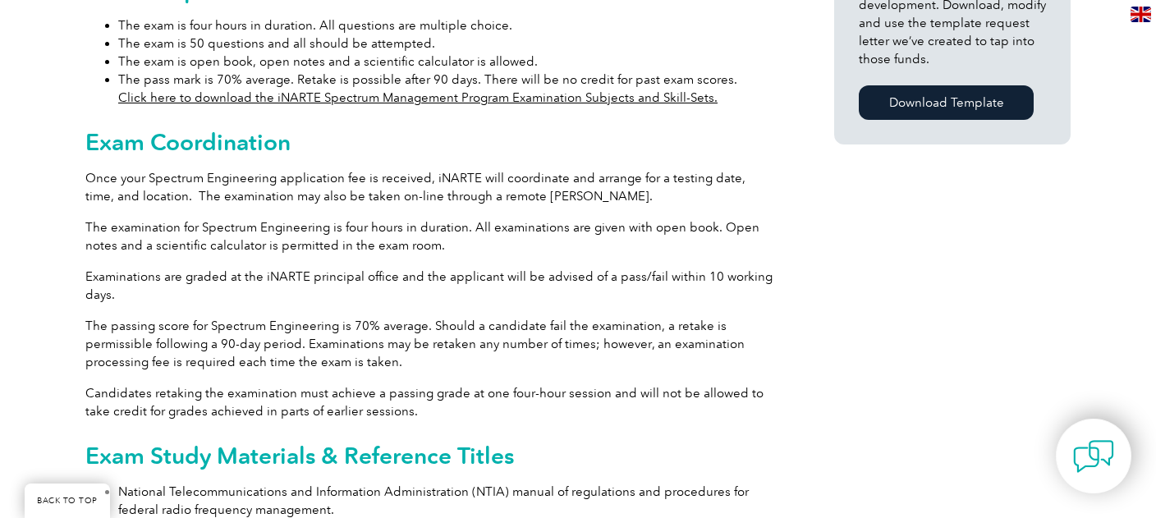
click at [747, 317] on p "The passing score for Spectrum Engineering is 70% average. Should a candidate f…" at bounding box center [430, 344] width 690 height 54
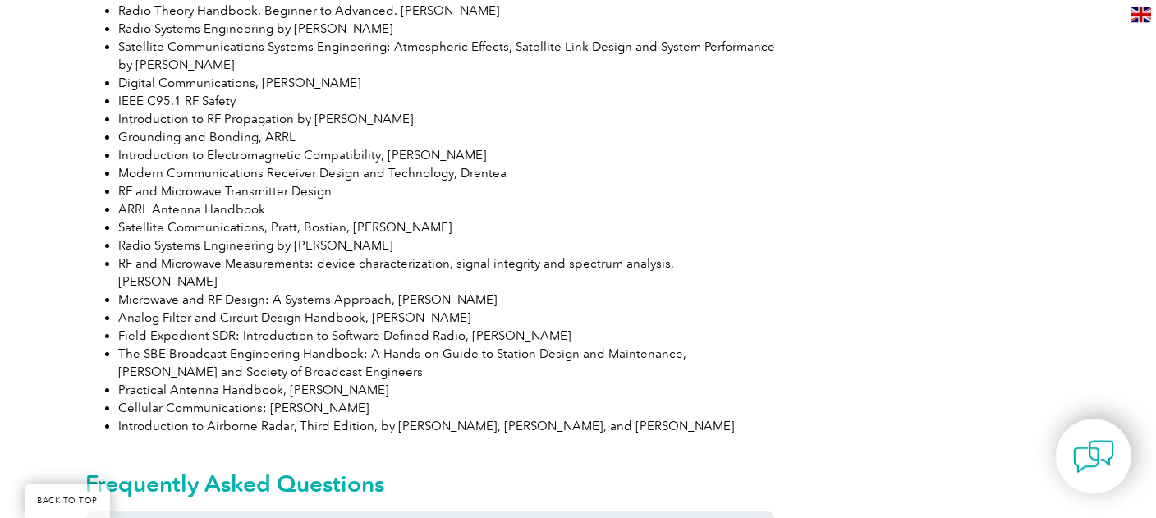
scroll to position [1908, 0]
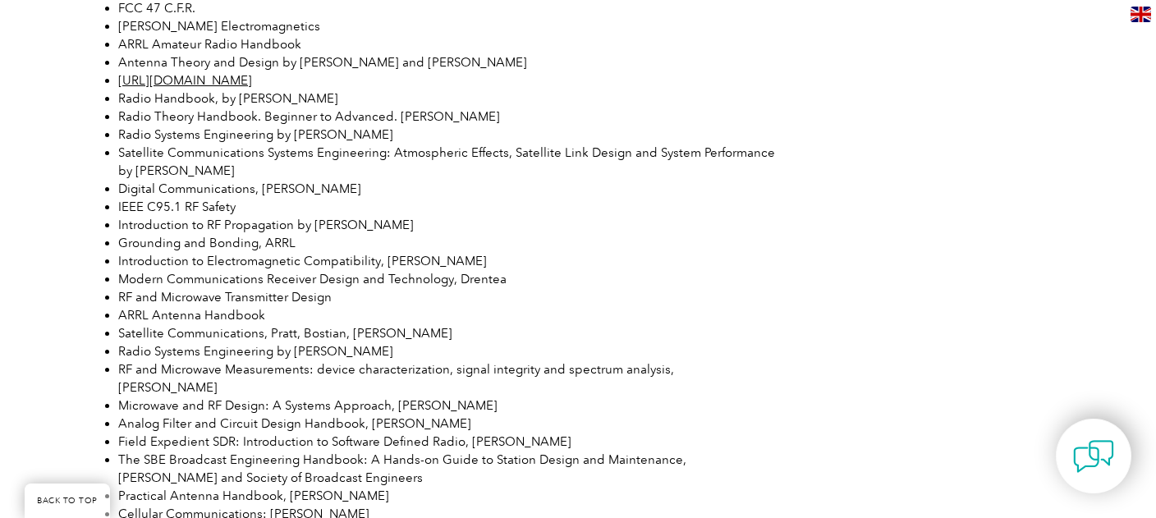
scroll to position [1648, 0]
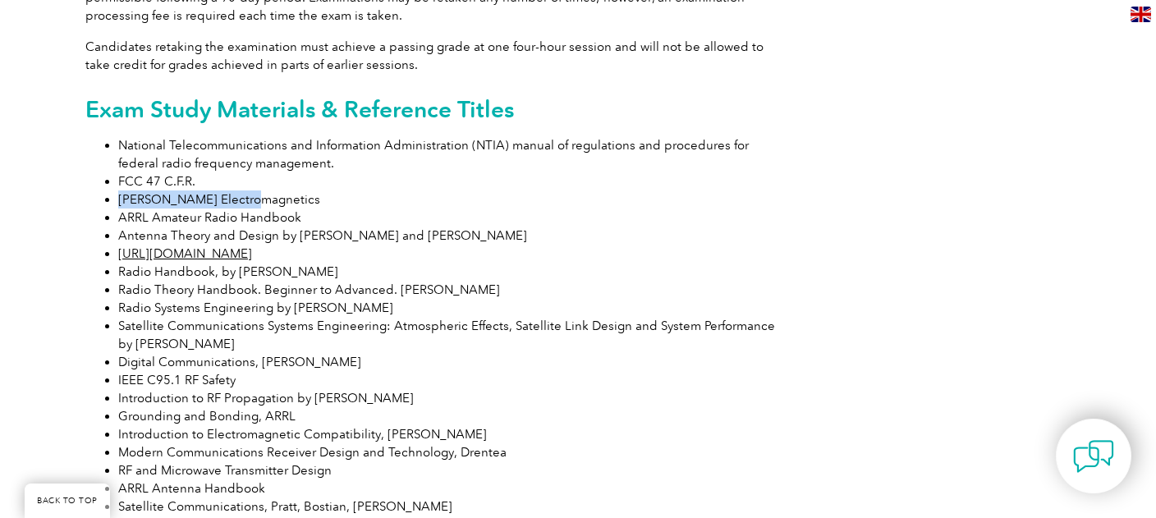
drag, startPoint x: 119, startPoint y: 184, endPoint x: 247, endPoint y: 181, distance: 128.2
click at [247, 191] on li "[PERSON_NAME] Electromagnetics" at bounding box center [446, 200] width 657 height 18
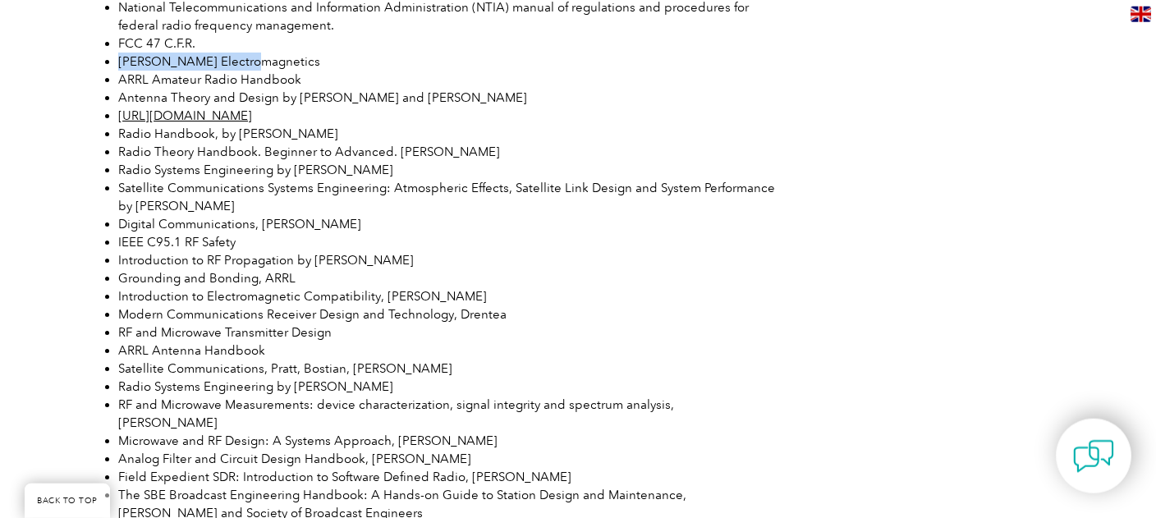
scroll to position [1821, 0]
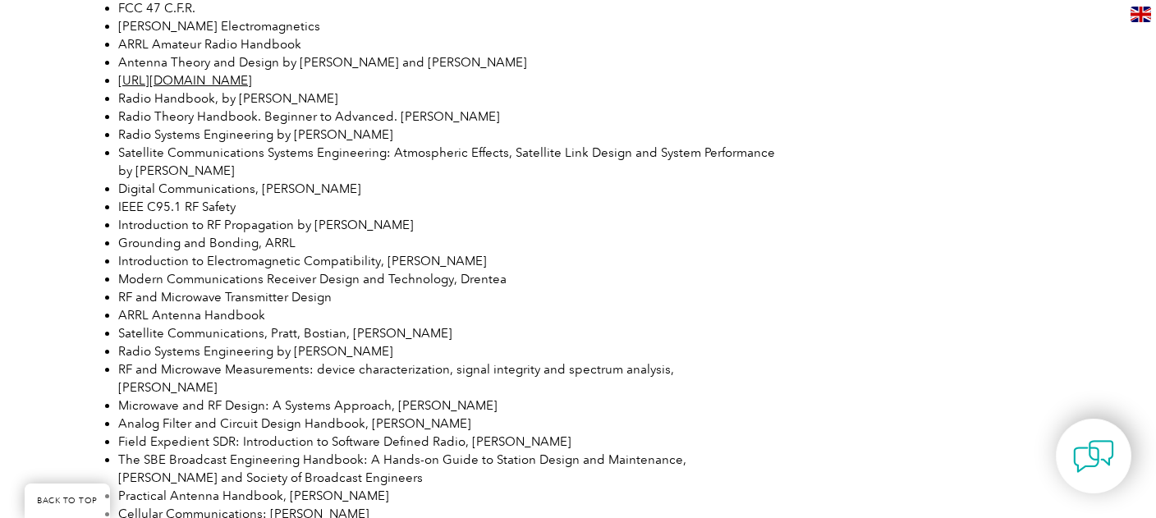
drag, startPoint x: 120, startPoint y: 308, endPoint x: 231, endPoint y: 306, distance: 110.9
click at [264, 306] on li "ARRL Antenna Handbook" at bounding box center [446, 315] width 657 height 18
